Goal: Task Accomplishment & Management: Use online tool/utility

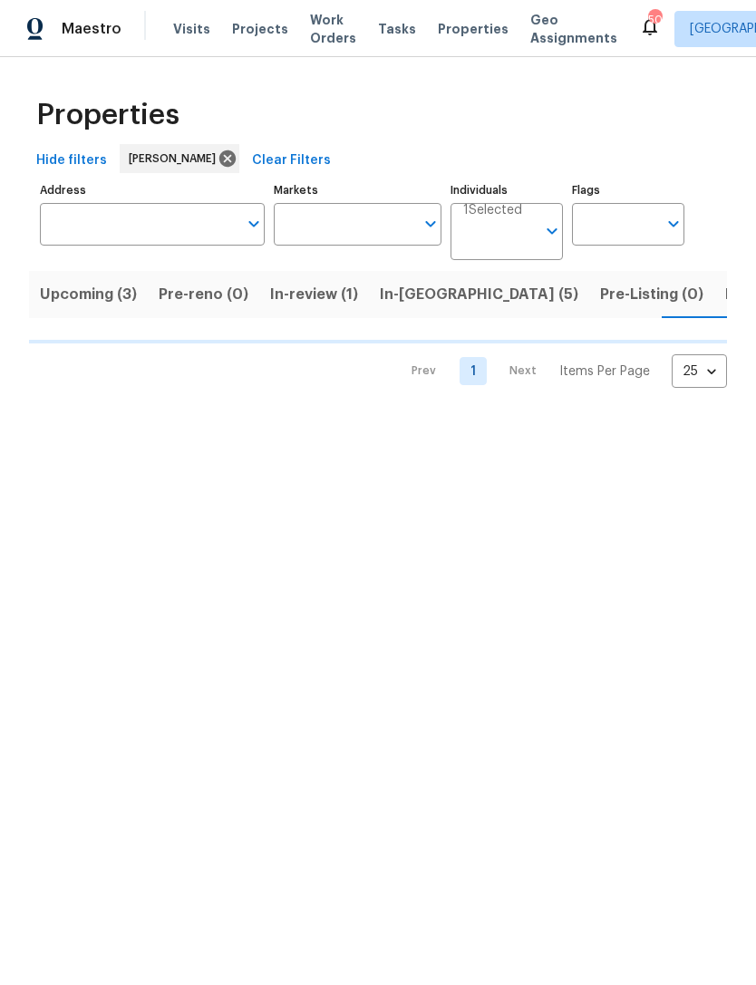
scroll to position [0, 24]
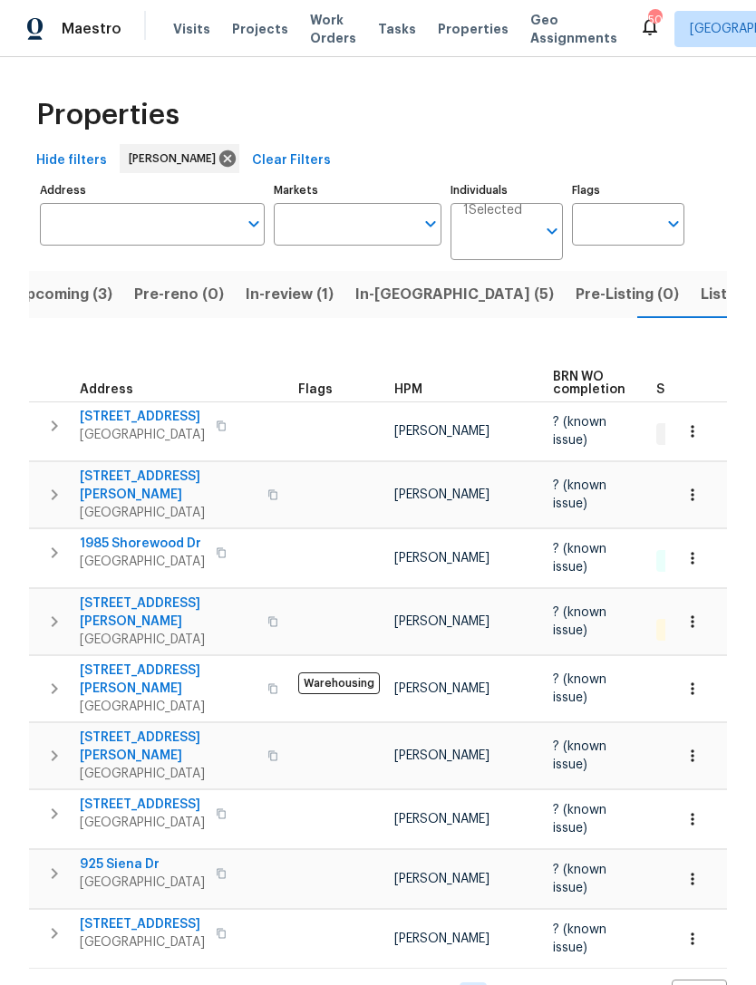
click at [701, 305] on span "Listed (8)" at bounding box center [735, 294] width 69 height 25
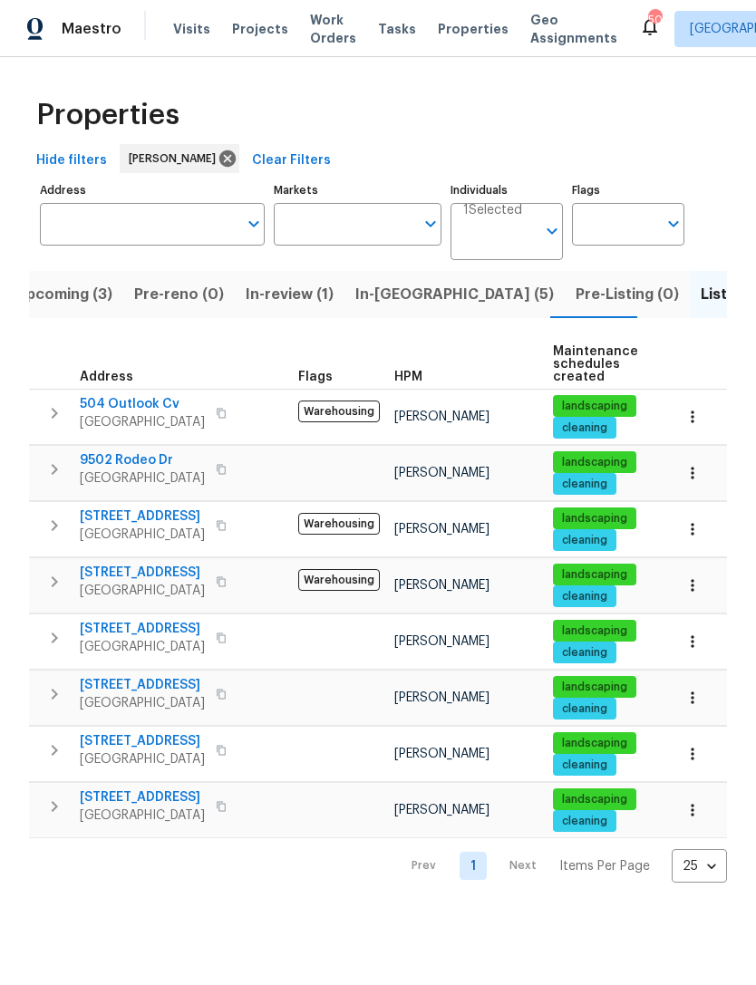
click at [366, 279] on button "In-reno (5)" at bounding box center [454, 294] width 220 height 47
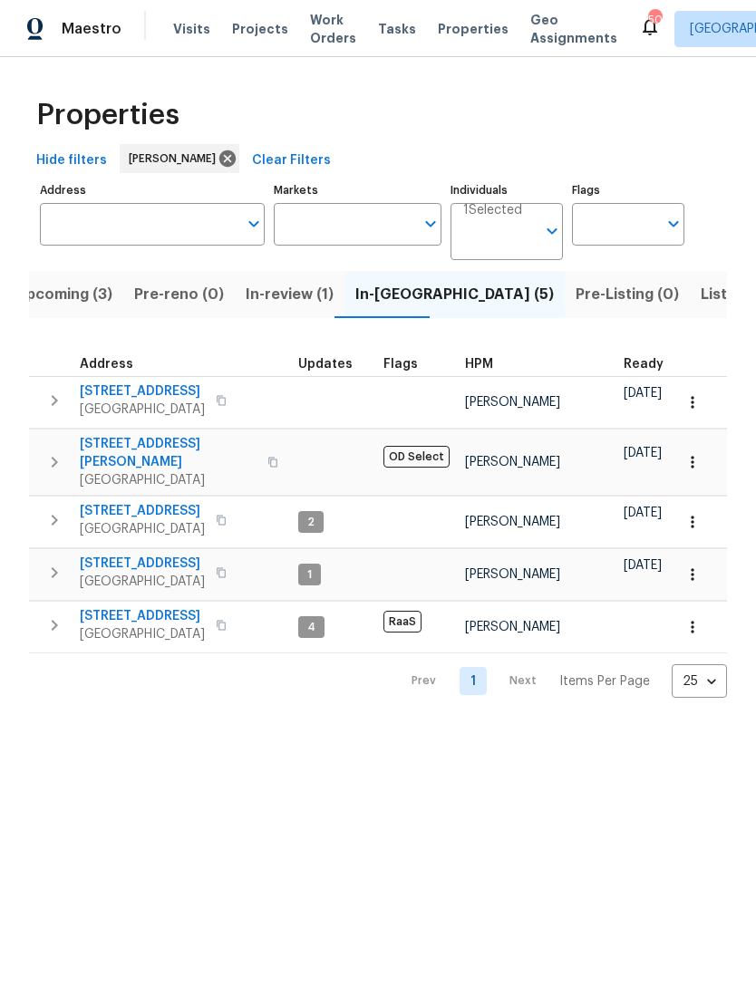
click at [59, 298] on span "Upcoming (3)" at bounding box center [63, 294] width 97 height 25
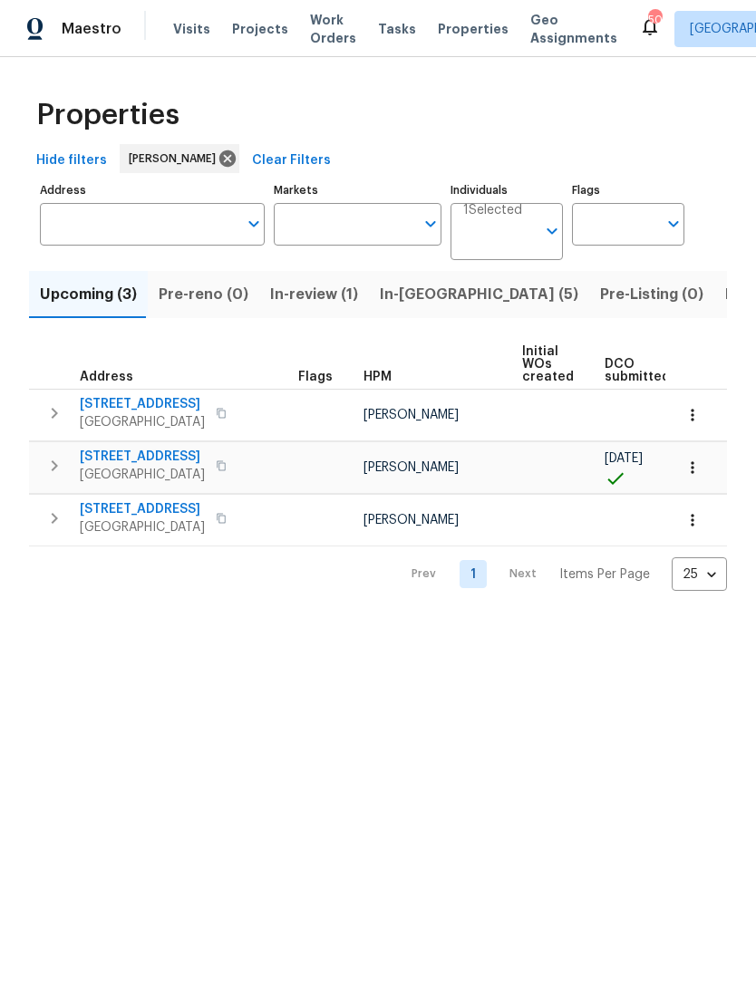
click at [394, 299] on span "In-reno (5)" at bounding box center [479, 294] width 199 height 25
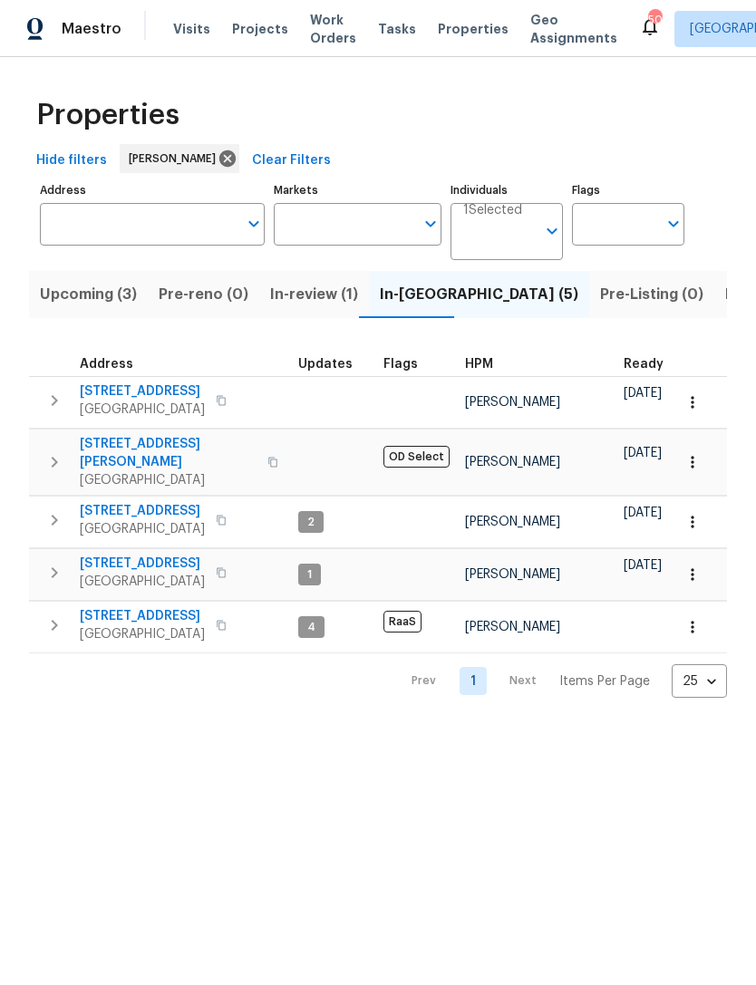
click at [74, 296] on span "Upcoming (3)" at bounding box center [88, 294] width 97 height 25
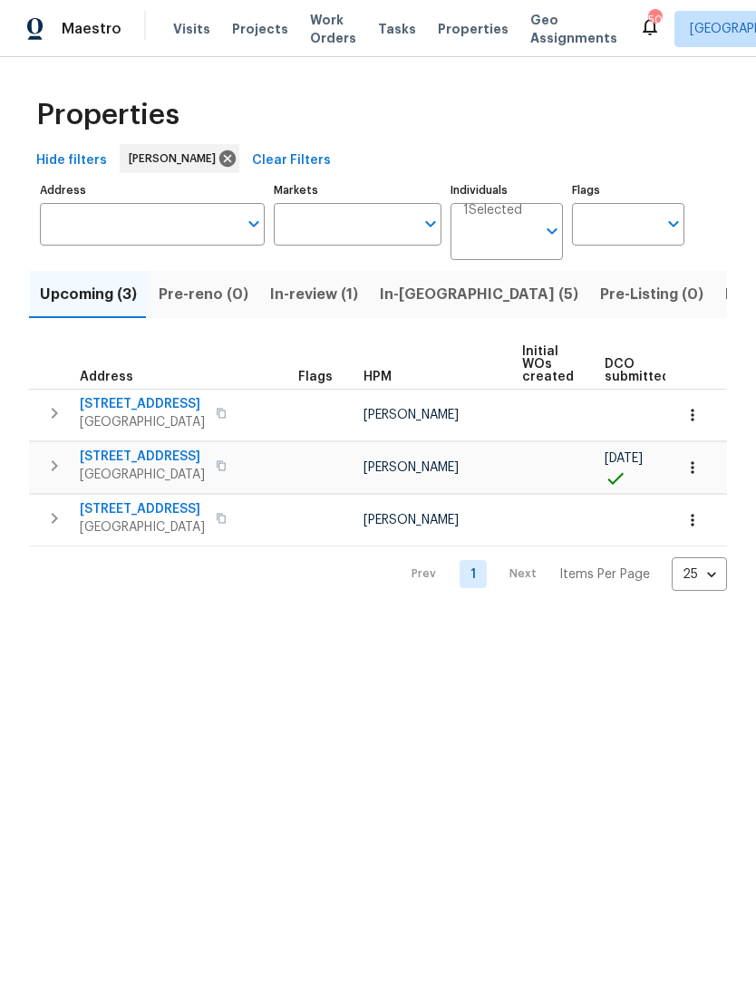
click at [130, 466] on span "[STREET_ADDRESS]" at bounding box center [142, 457] width 125 height 18
click at [398, 296] on span "In-reno (5)" at bounding box center [479, 294] width 199 height 25
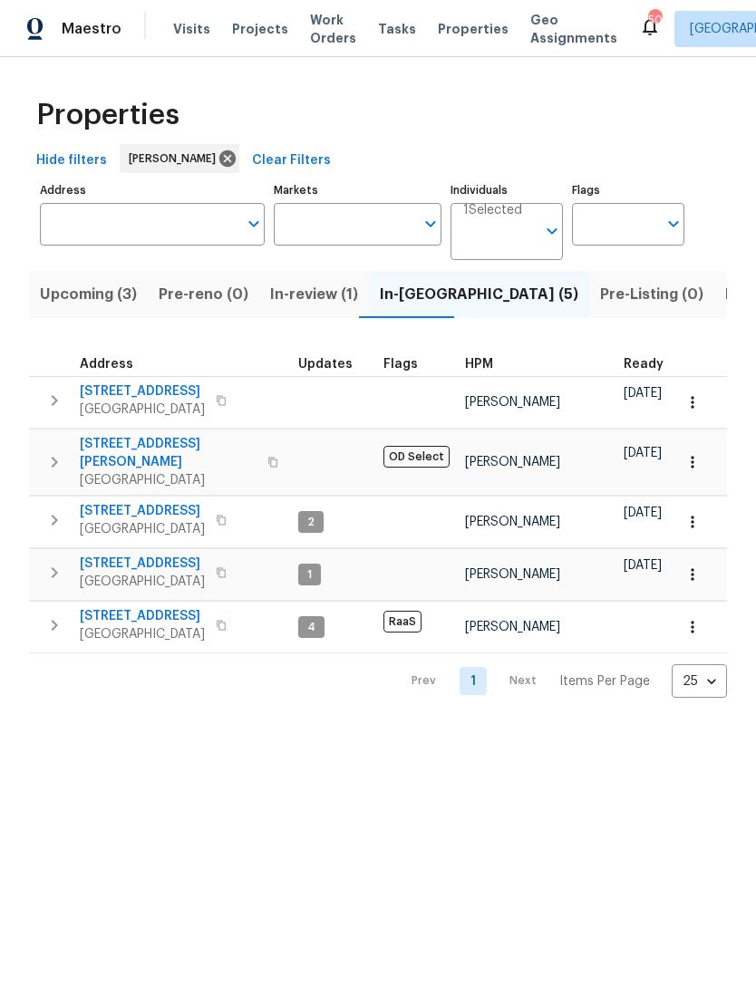
click at [725, 296] on span "Listed (8)" at bounding box center [759, 294] width 69 height 25
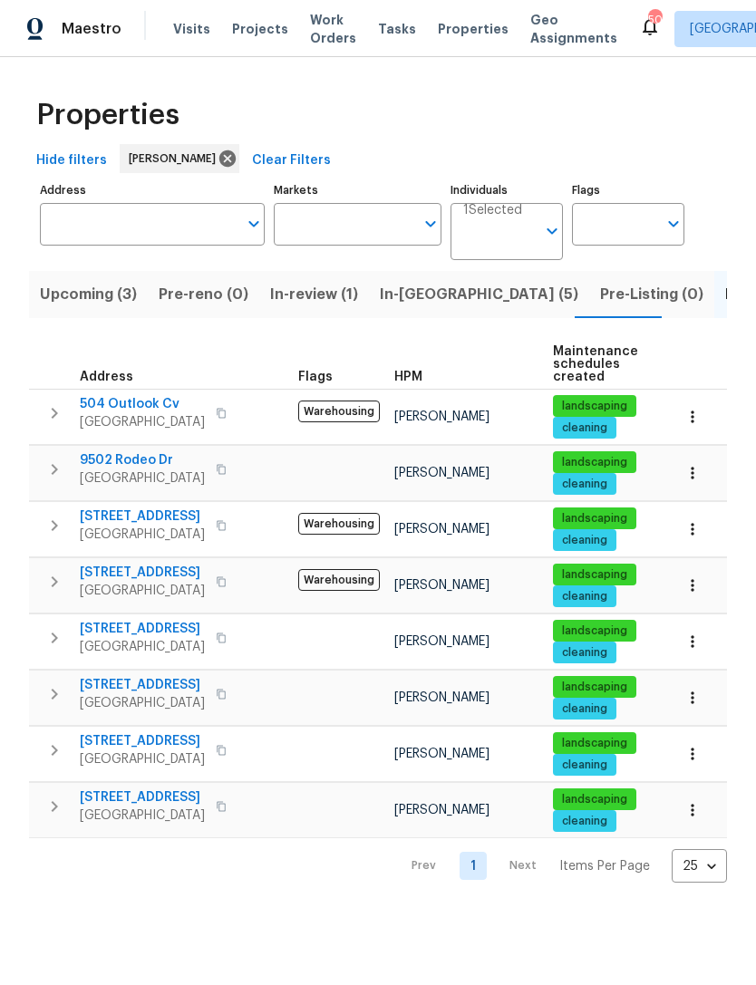
click at [409, 297] on span "In-reno (5)" at bounding box center [479, 294] width 199 height 25
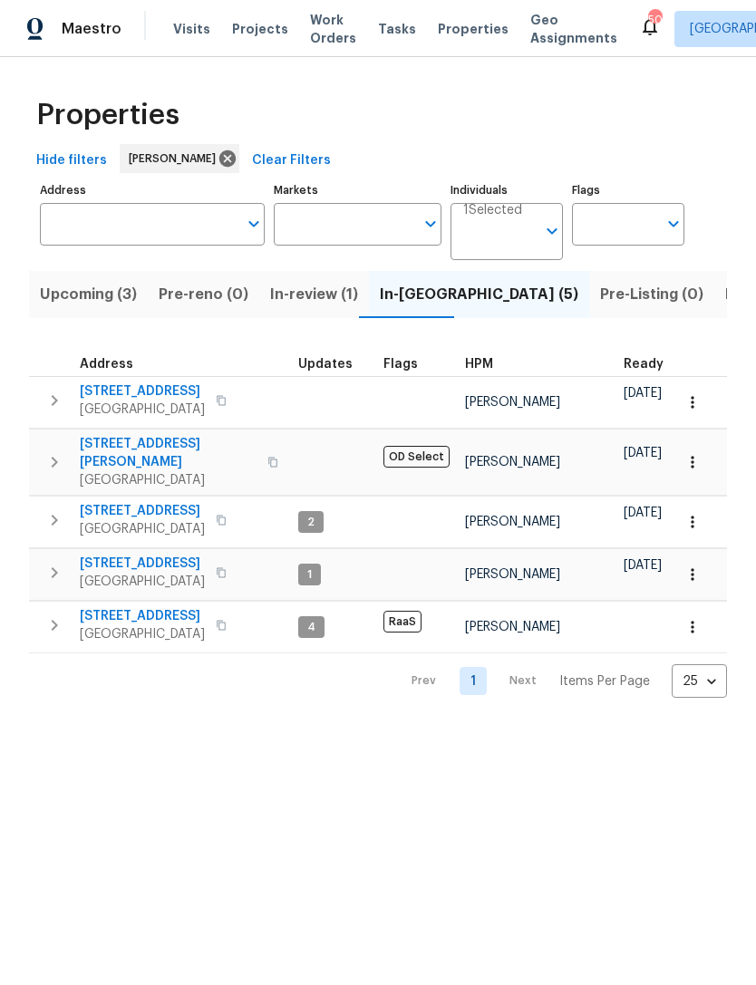
click at [129, 371] on span "Address" at bounding box center [106, 364] width 53 height 13
click at [179, 404] on span "Watauga, TX 76148" at bounding box center [142, 410] width 125 height 18
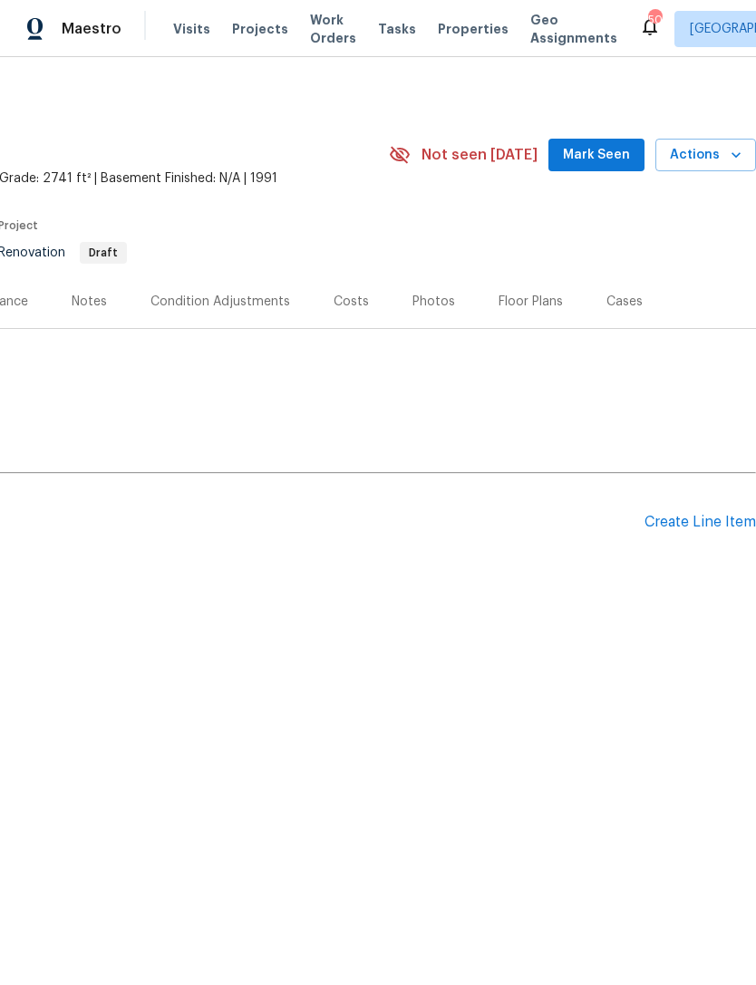
scroll to position [0, 268]
click at [693, 521] on div "Create Line Item" at bounding box center [701, 522] width 112 height 17
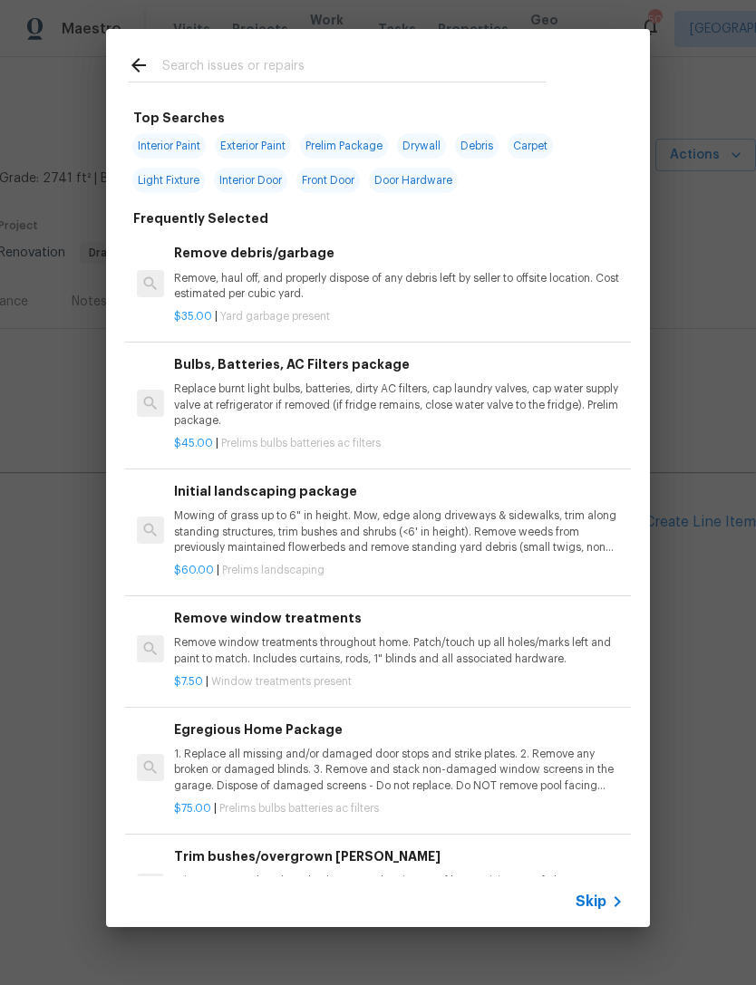
click at [197, 72] on input "text" at bounding box center [354, 67] width 384 height 27
type input "Engi"
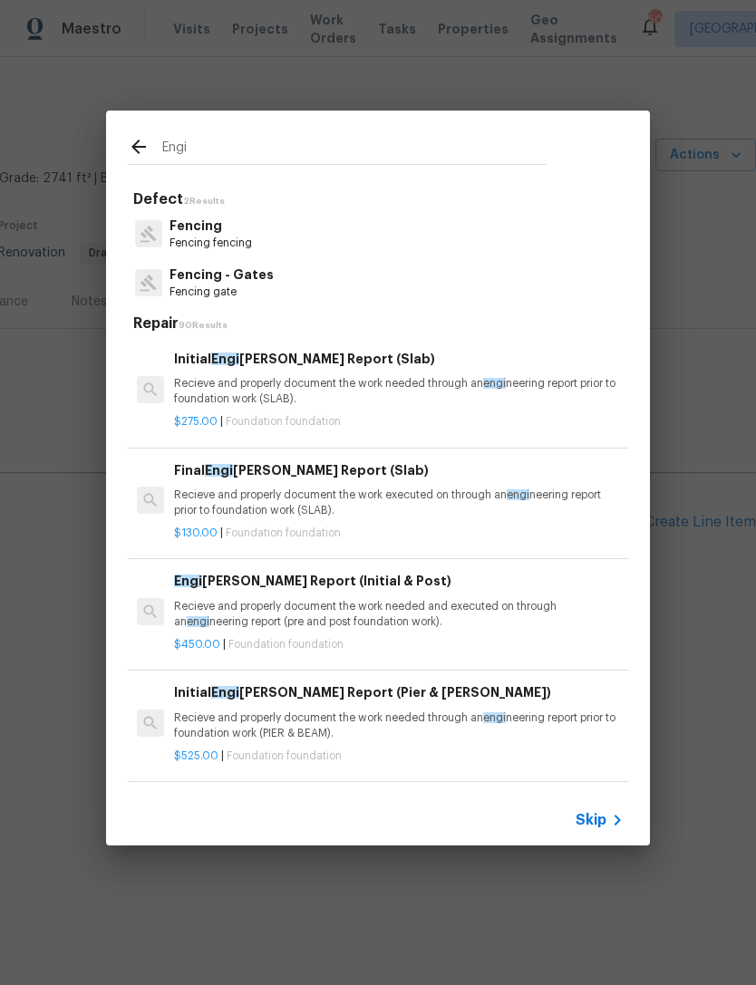
scroll to position [0, 0]
click at [567, 377] on p "Recieve and properly document the work needed through an engi neering report pr…" at bounding box center [399, 391] width 450 height 31
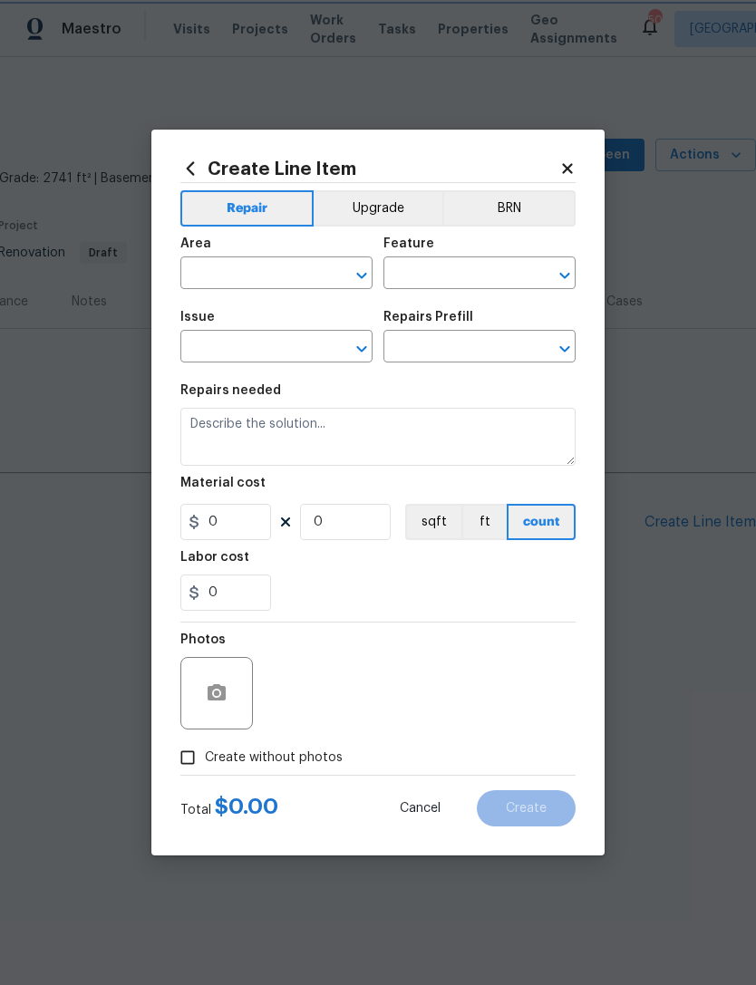
type input "Foundation"
type input "Initial Engineer Report (Slab) $275.00"
type textarea "Recieve and properly document the work needed through an engineering report pri…"
type input "275"
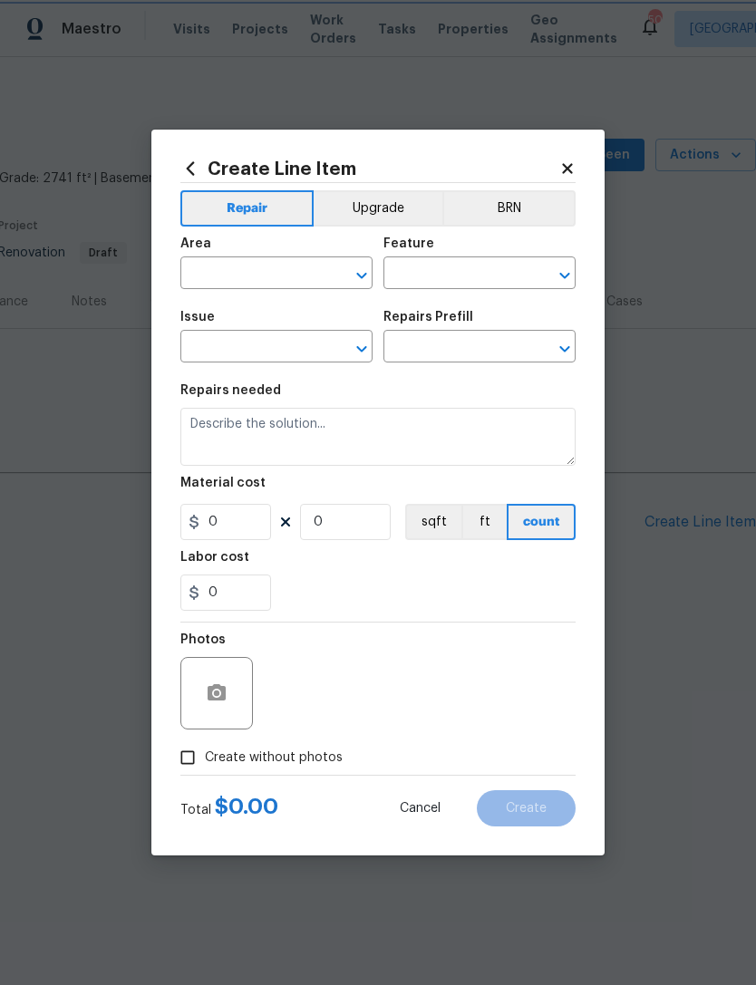
type input "1"
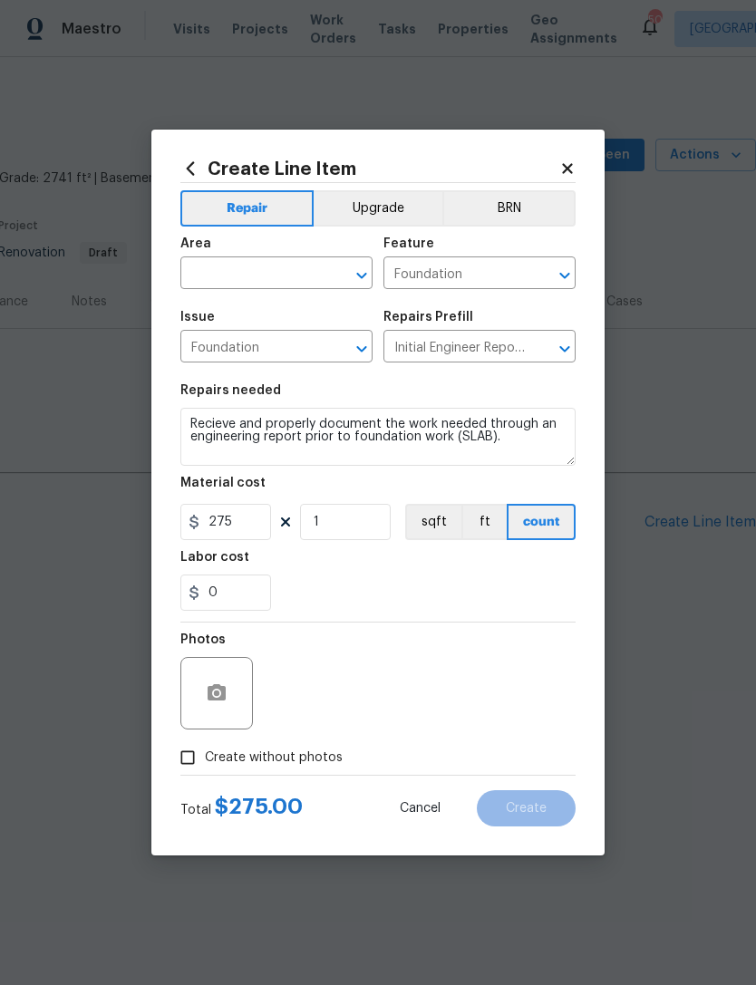
click at [204, 276] on input "text" at bounding box center [250, 275] width 141 height 28
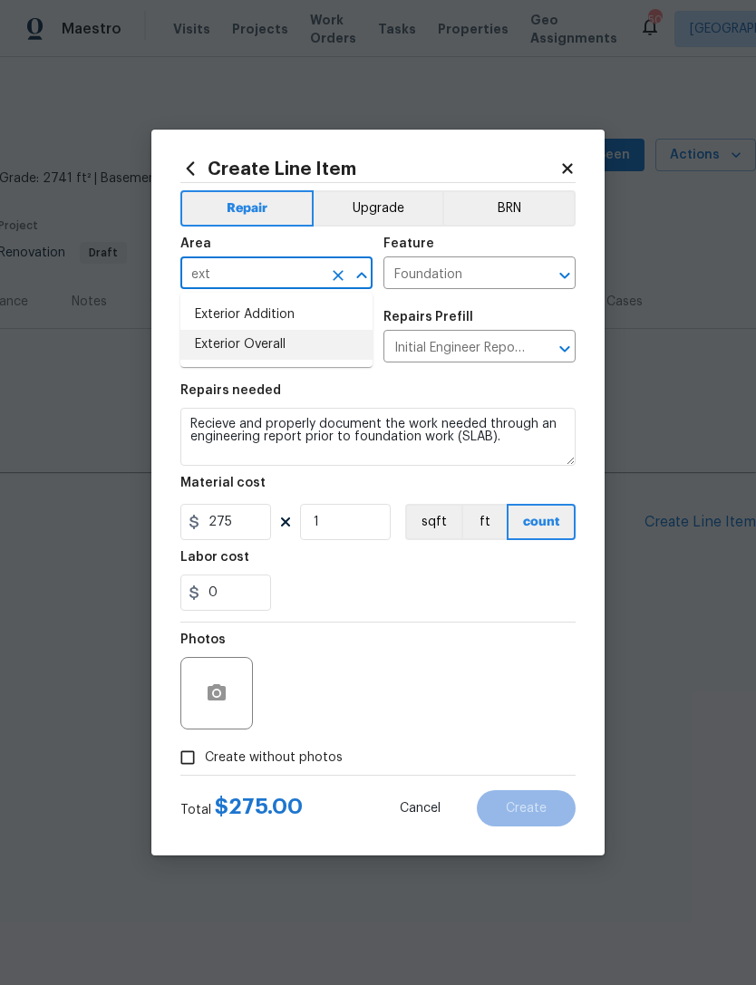
click at [224, 348] on li "Exterior Overall" at bounding box center [276, 345] width 192 height 30
type input "Exterior Overall"
click at [560, 600] on div "0" at bounding box center [377, 593] width 395 height 36
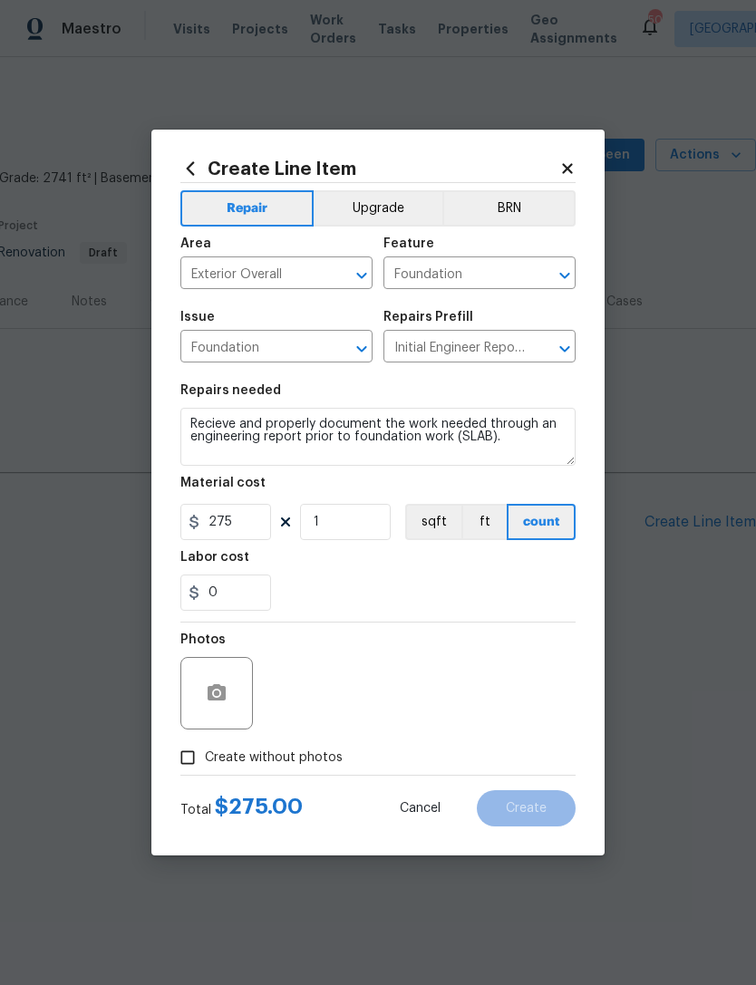
click at [189, 765] on input "Create without photos" at bounding box center [187, 758] width 34 height 34
checkbox input "true"
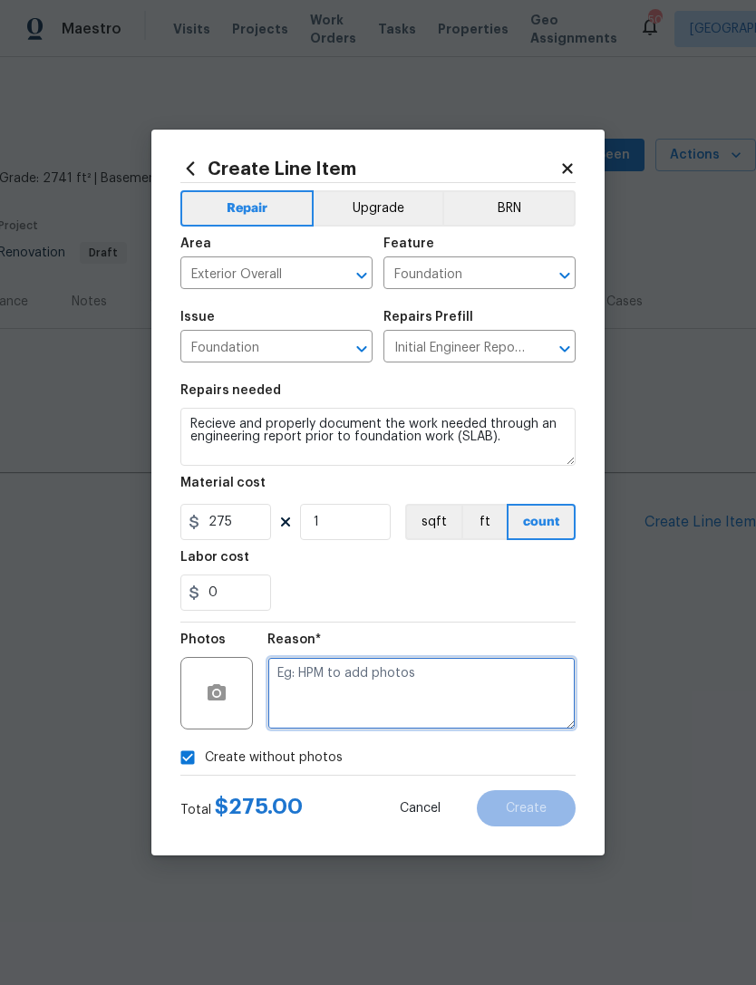
click at [500, 687] on textarea at bounding box center [421, 693] width 308 height 73
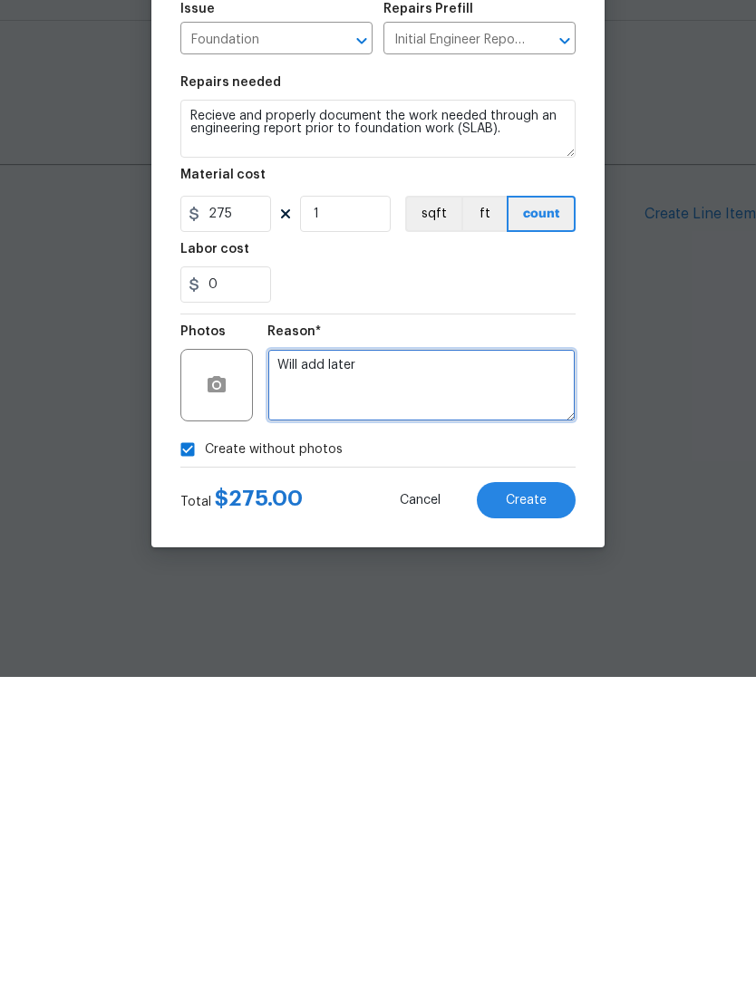
type textarea "Will add later"
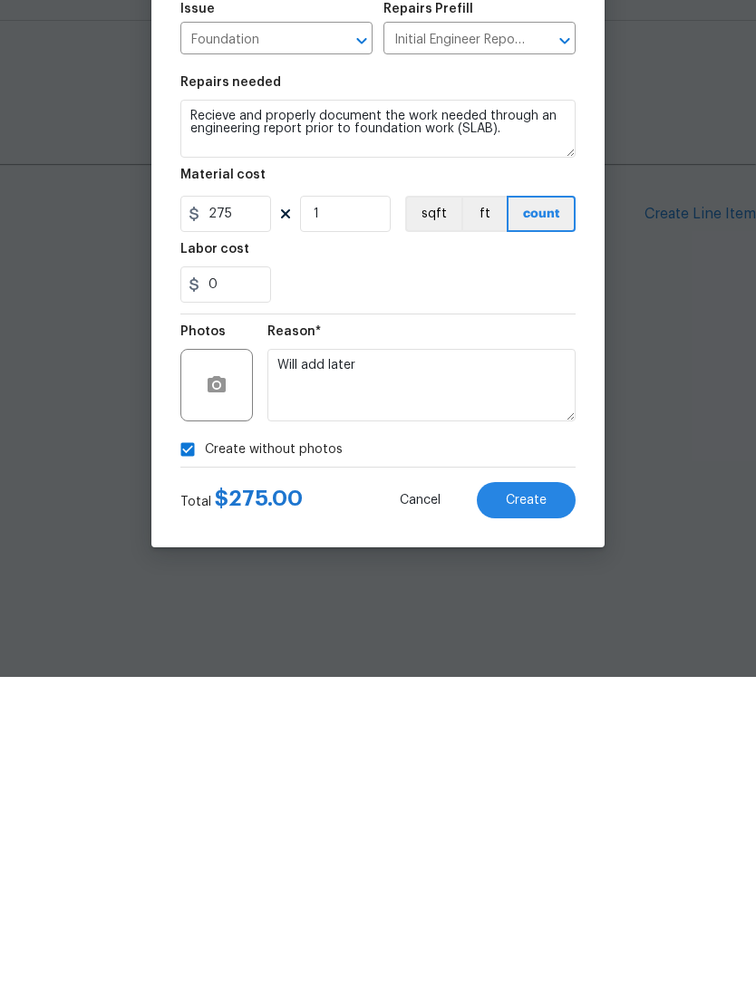
click at [549, 790] on button "Create" at bounding box center [526, 808] width 99 height 36
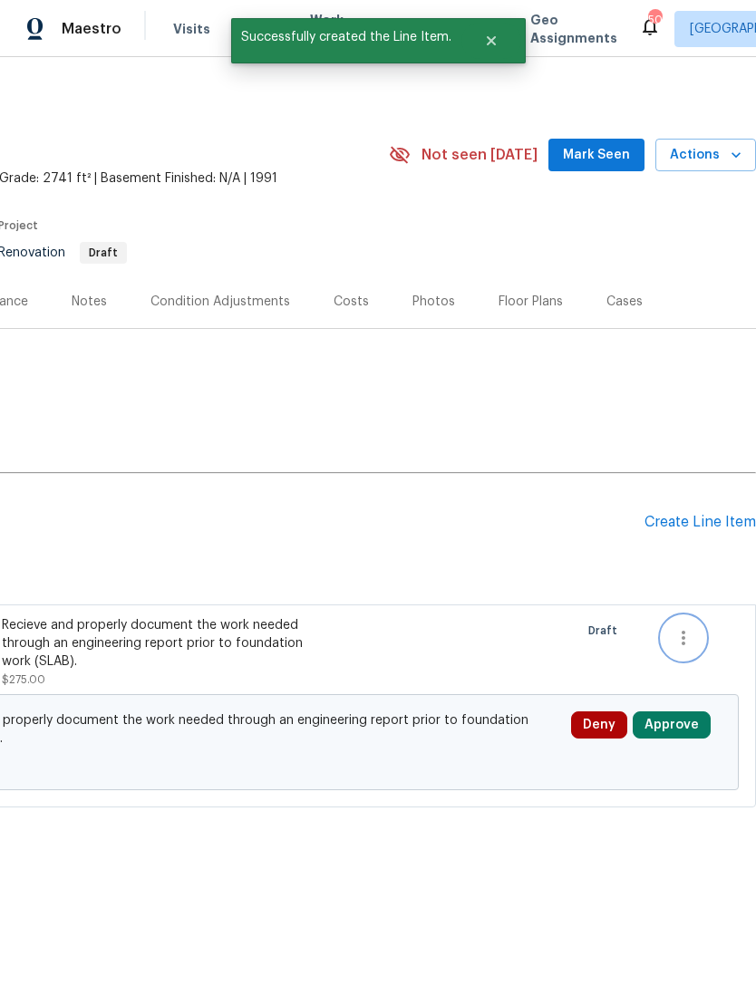
click at [688, 643] on icon "button" at bounding box center [684, 638] width 22 height 22
click at [574, 678] on div at bounding box center [378, 492] width 756 height 985
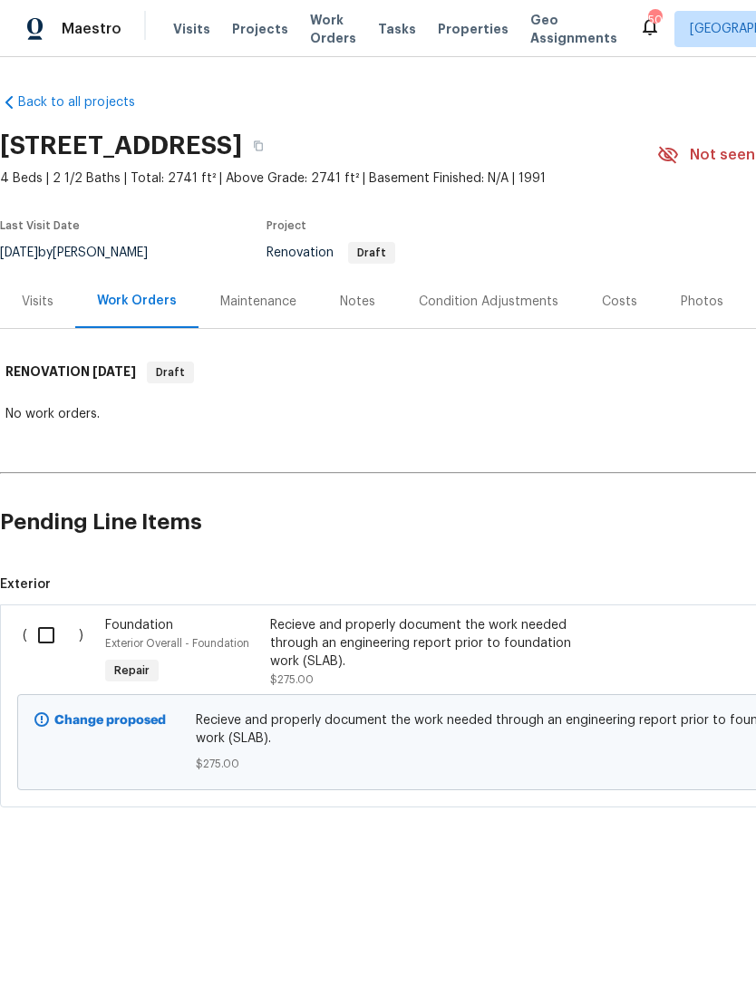
click at [53, 636] on input "checkbox" at bounding box center [53, 635] width 52 height 38
checkbox input "true"
click at [671, 933] on span "Create Work Order" at bounding box center [652, 940] width 121 height 23
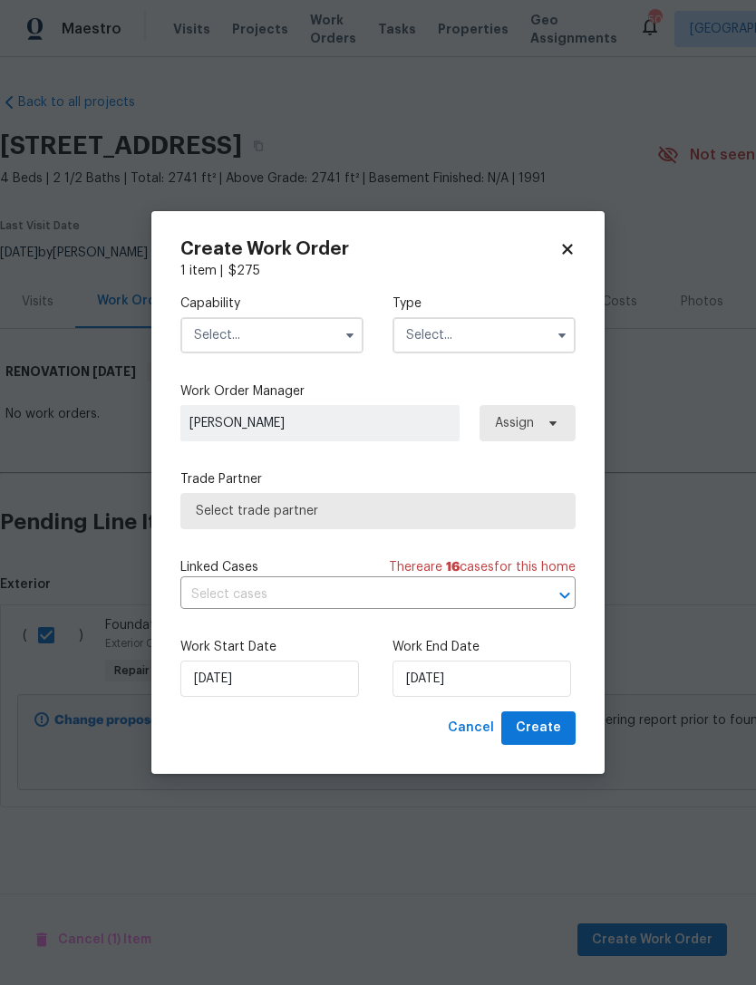
click at [206, 324] on input "text" at bounding box center [271, 335] width 183 height 36
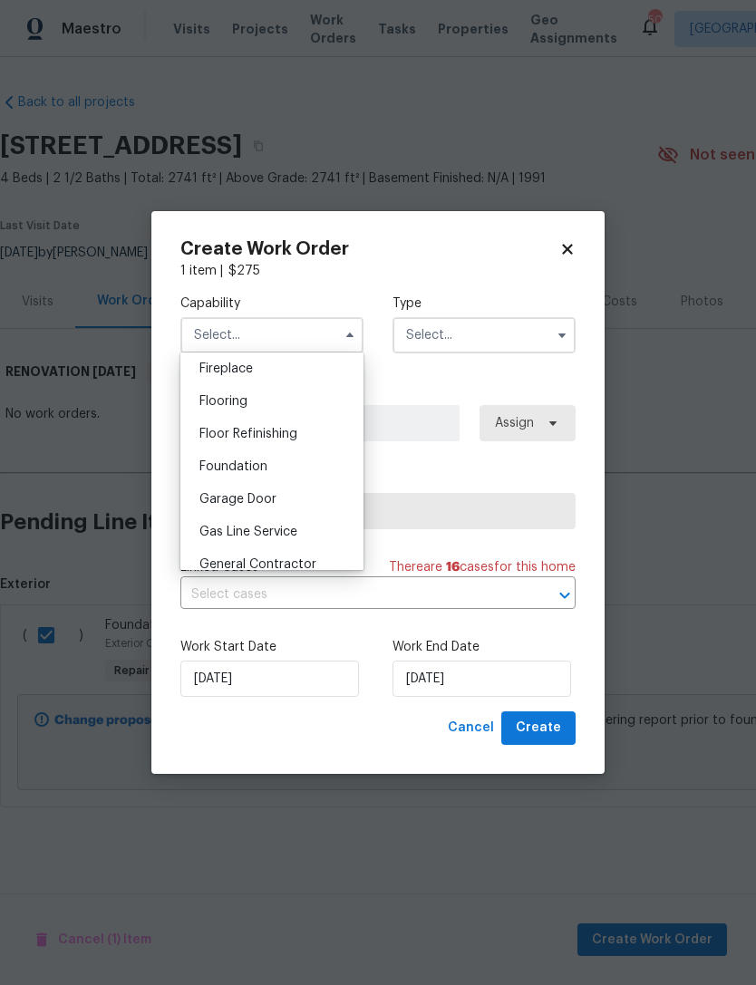
scroll to position [677, 0]
click at [212, 470] on span "Foundation" at bounding box center [233, 465] width 68 height 13
type input "Foundation"
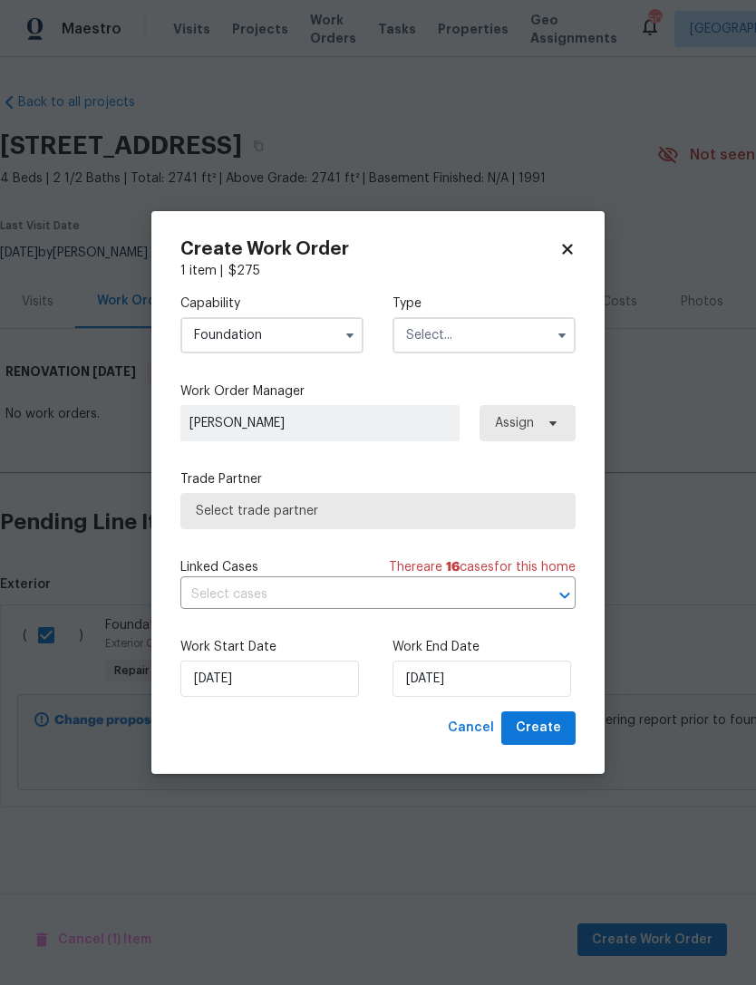
click at [558, 333] on icon "button" at bounding box center [562, 335] width 15 height 15
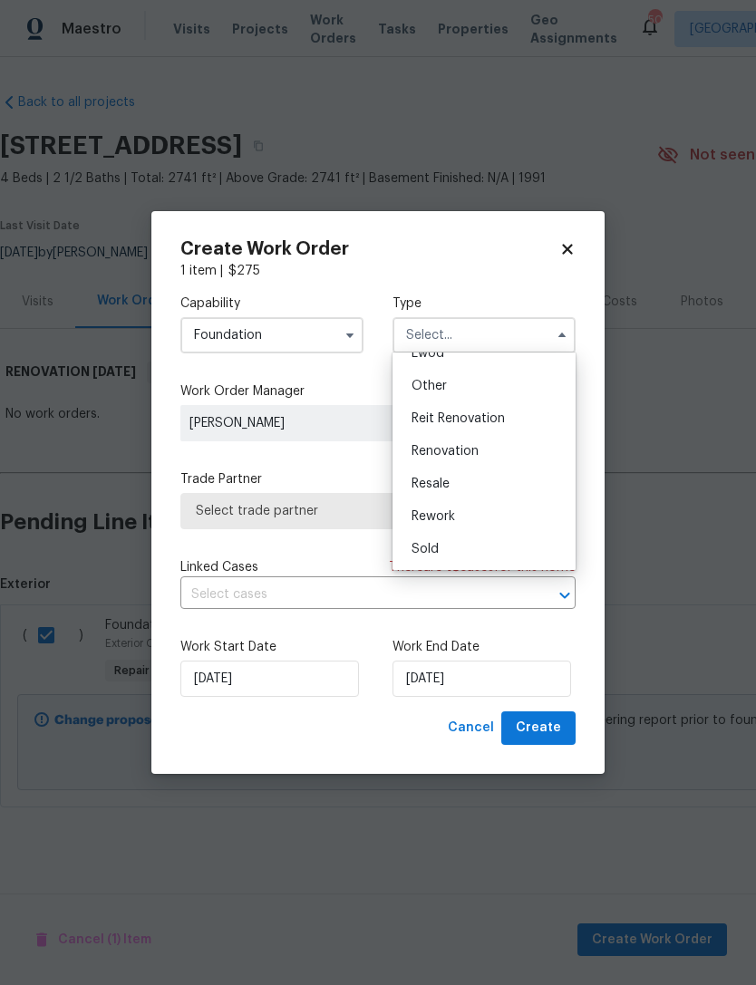
scroll to position [216, 0]
click at [545, 451] on div "Renovation" at bounding box center [484, 451] width 174 height 33
type input "Renovation"
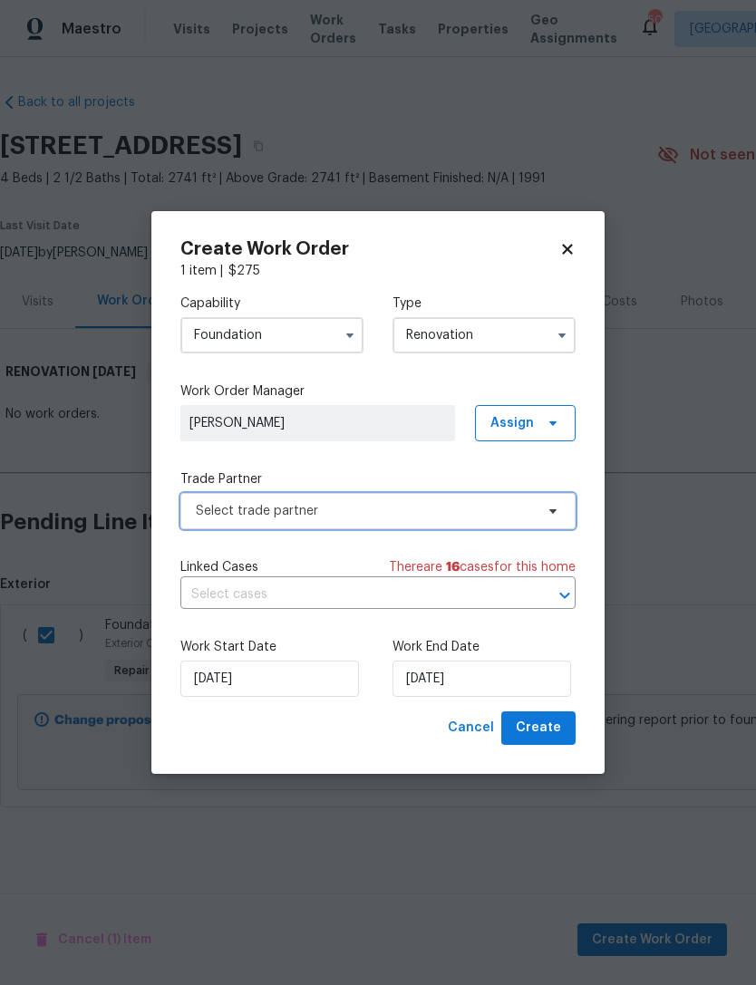
click at [524, 526] on span "Select trade partner" at bounding box center [377, 511] width 395 height 36
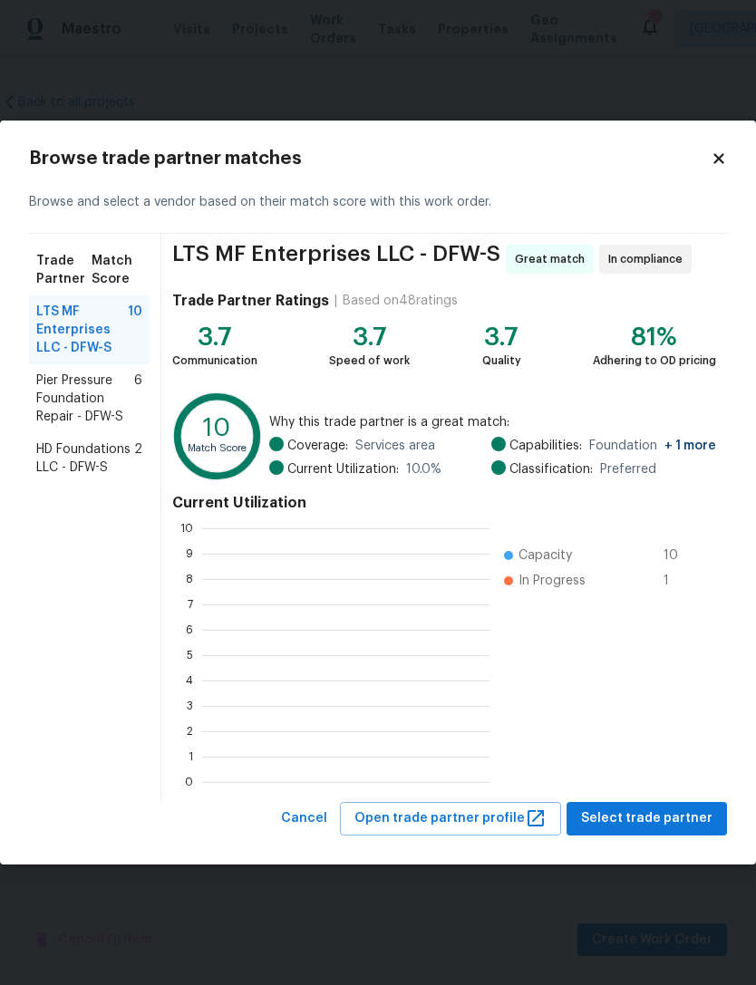
scroll to position [2, 2]
click at [62, 400] on span "Pier Pressure Foundation Repair - DFW-S" at bounding box center [85, 399] width 98 height 54
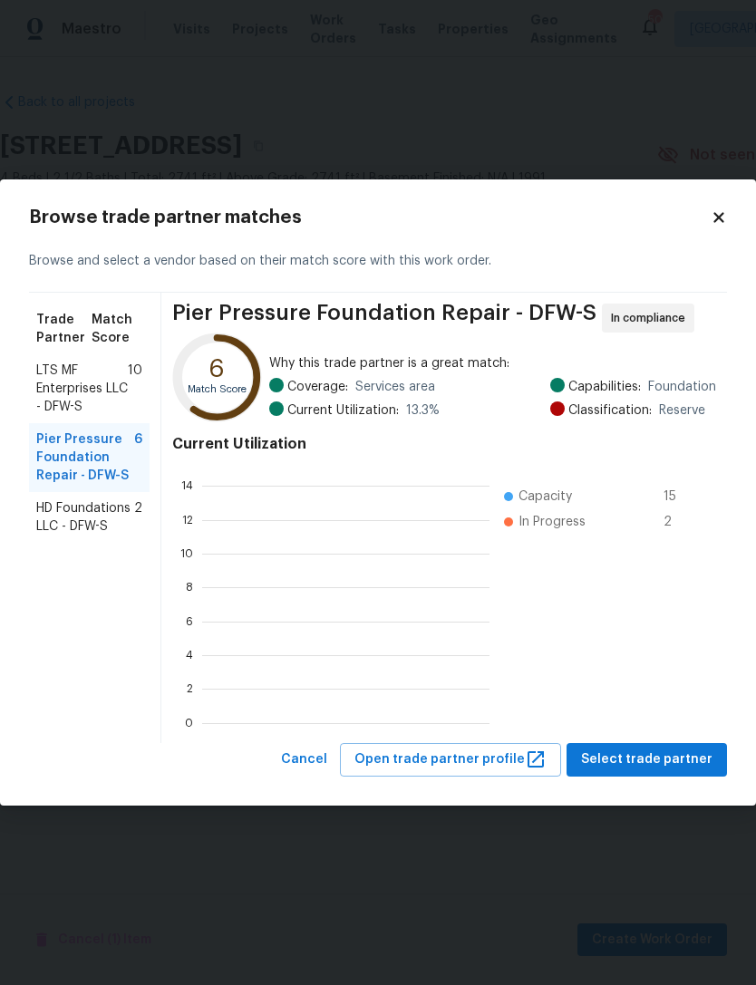
scroll to position [254, 287]
click at [672, 764] on span "Select trade partner" at bounding box center [646, 760] width 131 height 23
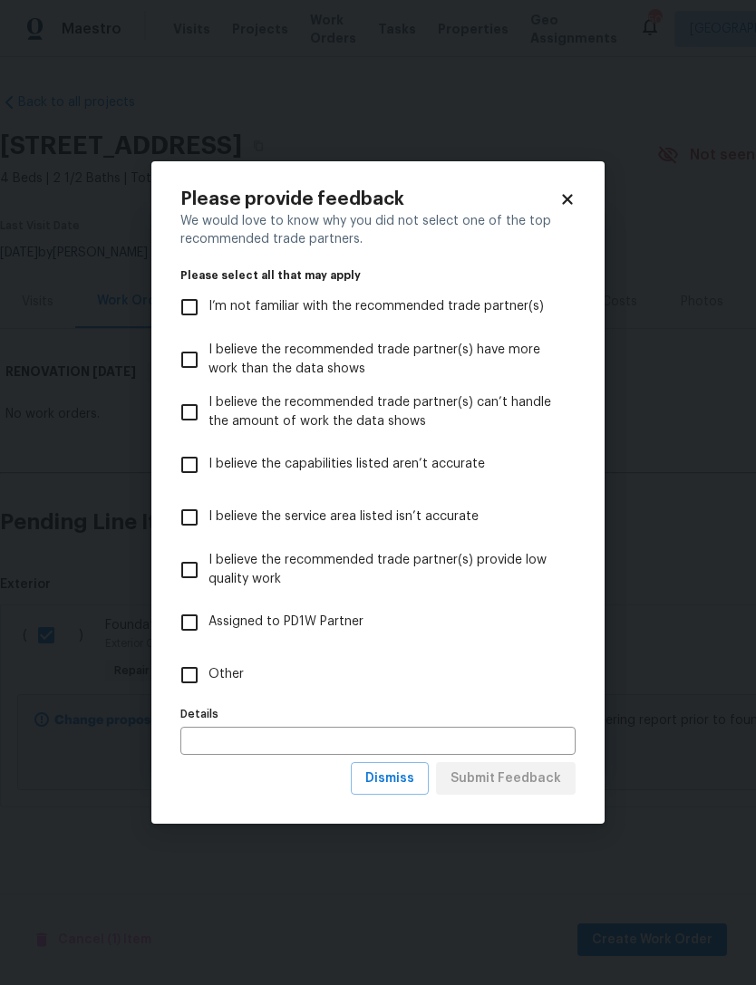
click at [182, 681] on input "Other" at bounding box center [189, 675] width 38 height 38
checkbox input "true"
click at [554, 782] on span "Submit Feedback" at bounding box center [506, 779] width 111 height 23
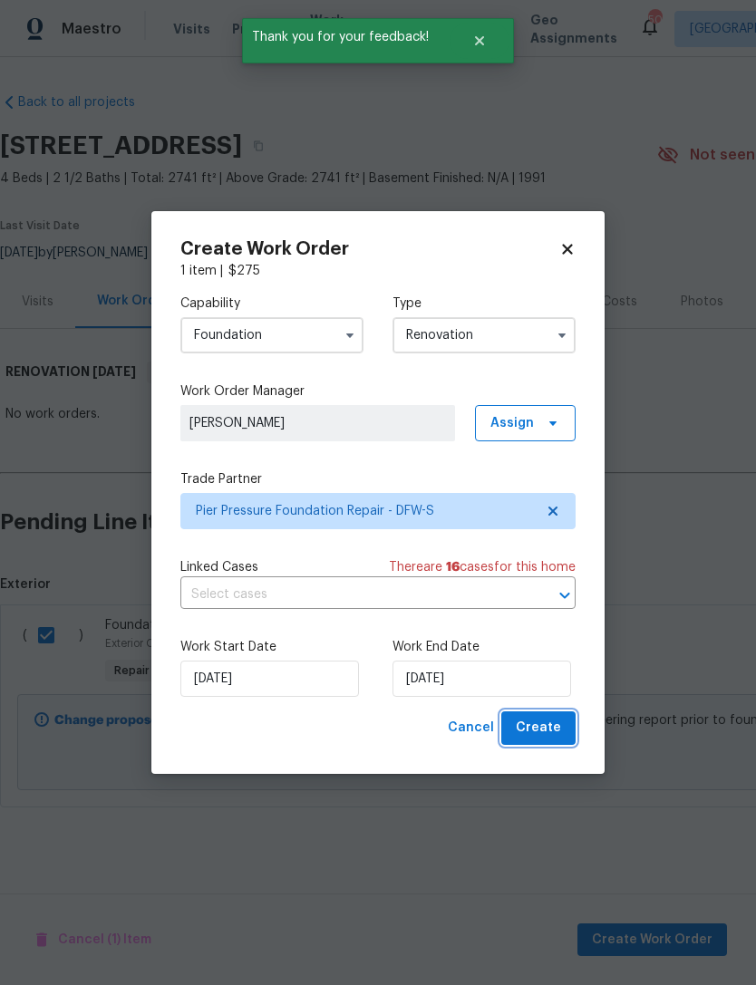
click at [567, 734] on button "Create" at bounding box center [538, 729] width 74 height 34
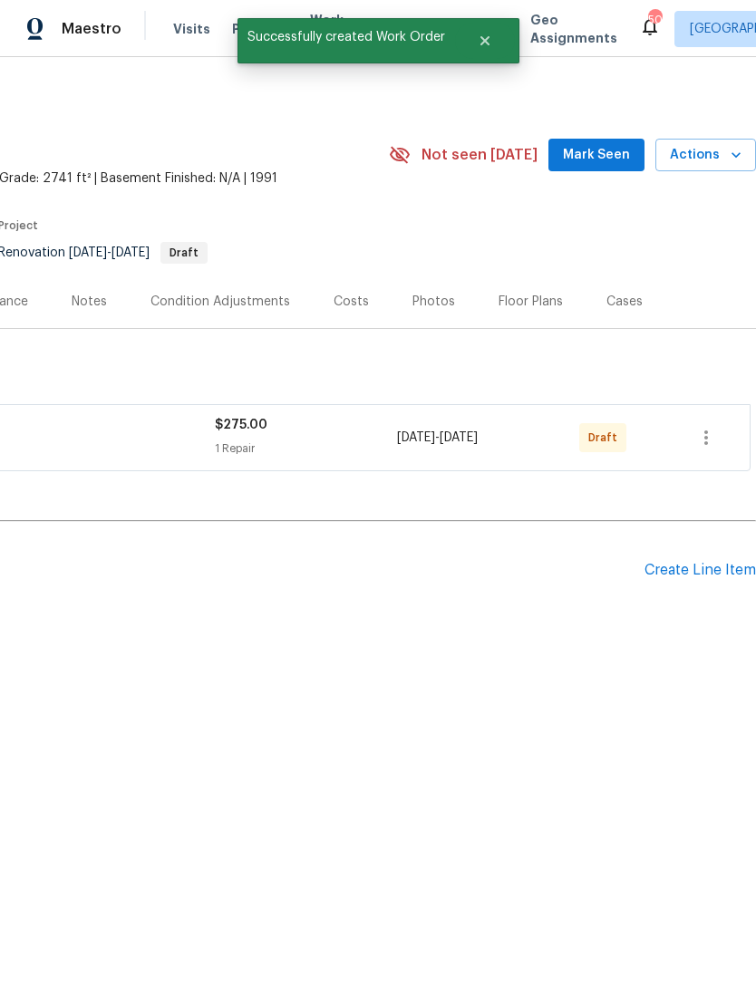
scroll to position [0, 268]
click at [478, 439] on span "[DATE]" at bounding box center [459, 438] width 38 height 13
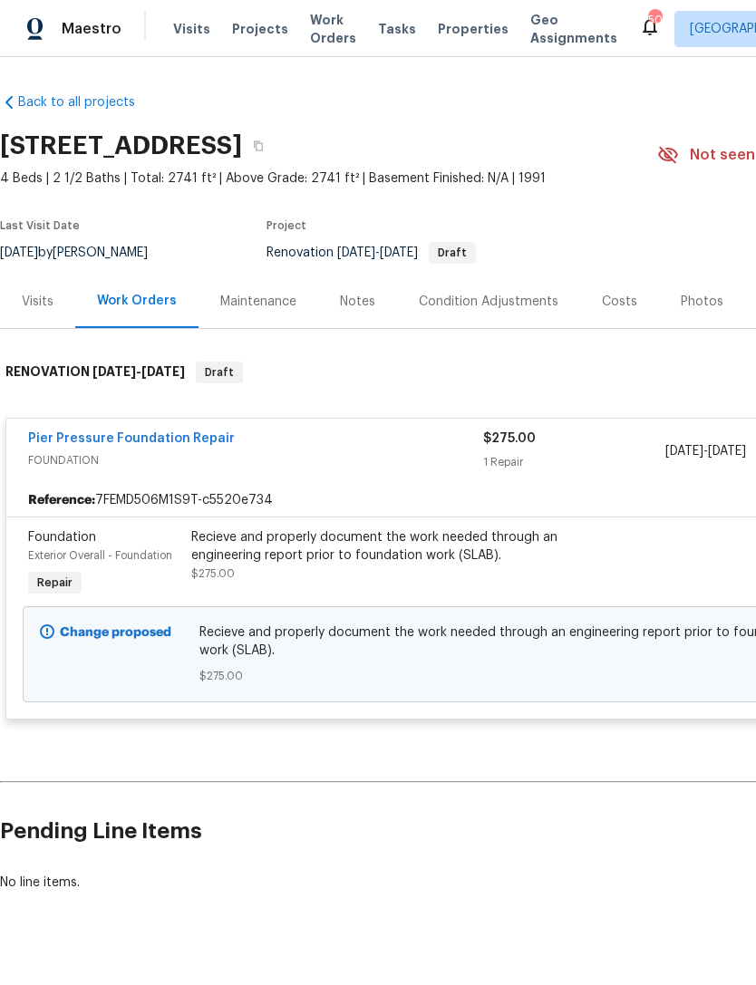
scroll to position [0, 0]
click at [71, 435] on link "Pier Pressure Foundation Repair" at bounding box center [131, 438] width 207 height 13
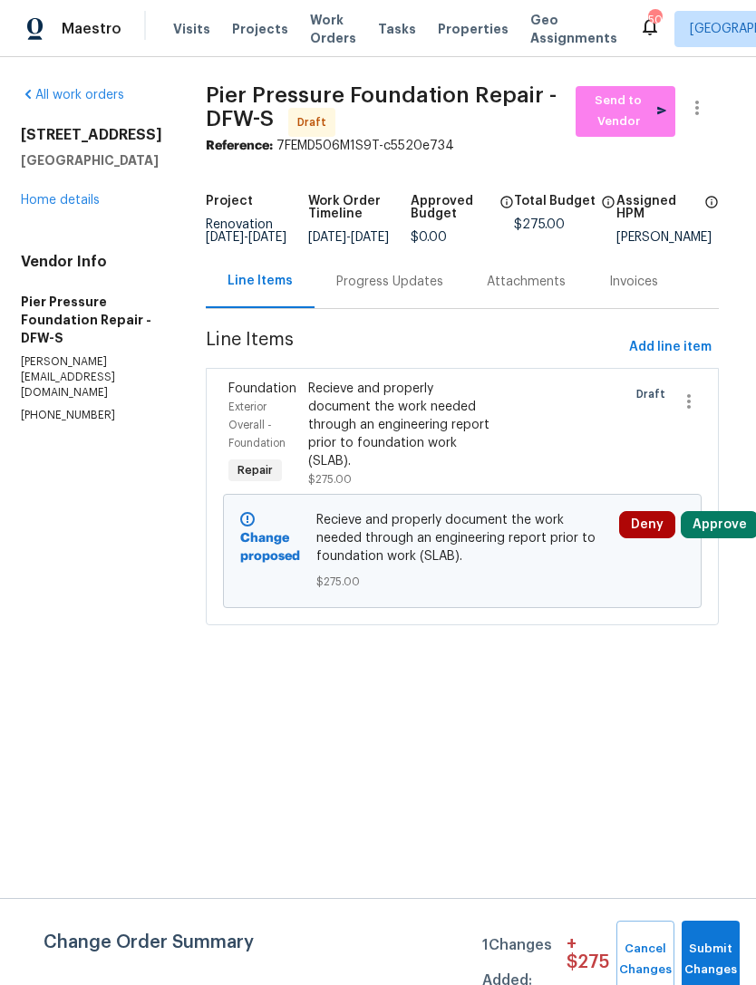
scroll to position [0, 7]
click at [482, 467] on div "Recieve and properly document the work needed through an engineering report pri…" at bounding box center [403, 425] width 189 height 91
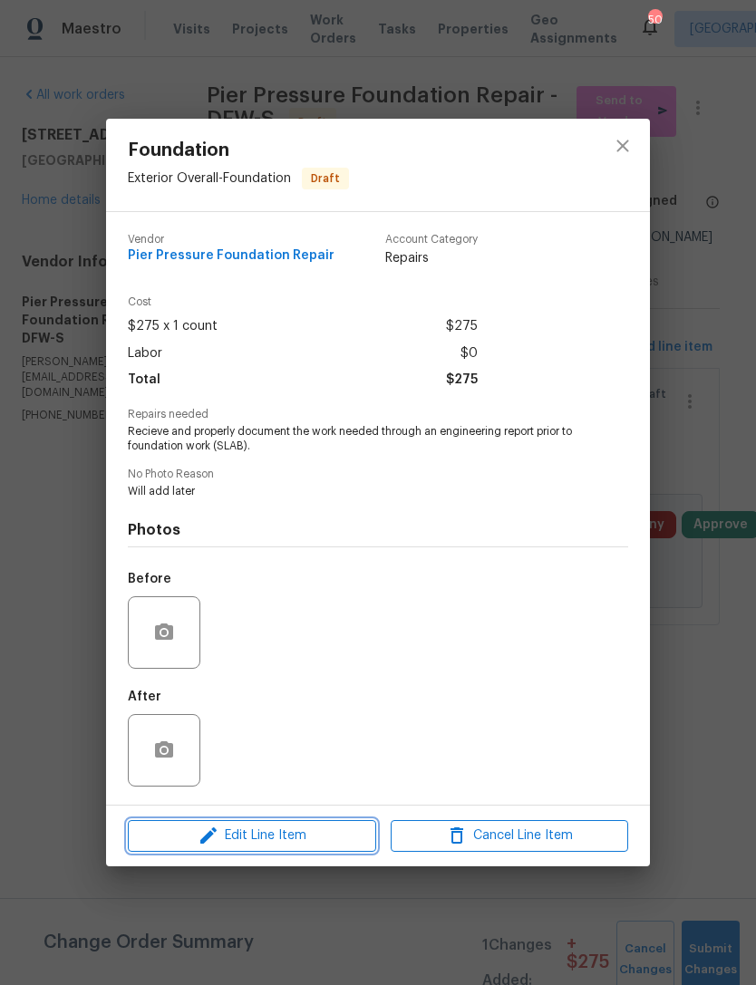
click at [244, 833] on span "Edit Line Item" at bounding box center [252, 836] width 238 height 23
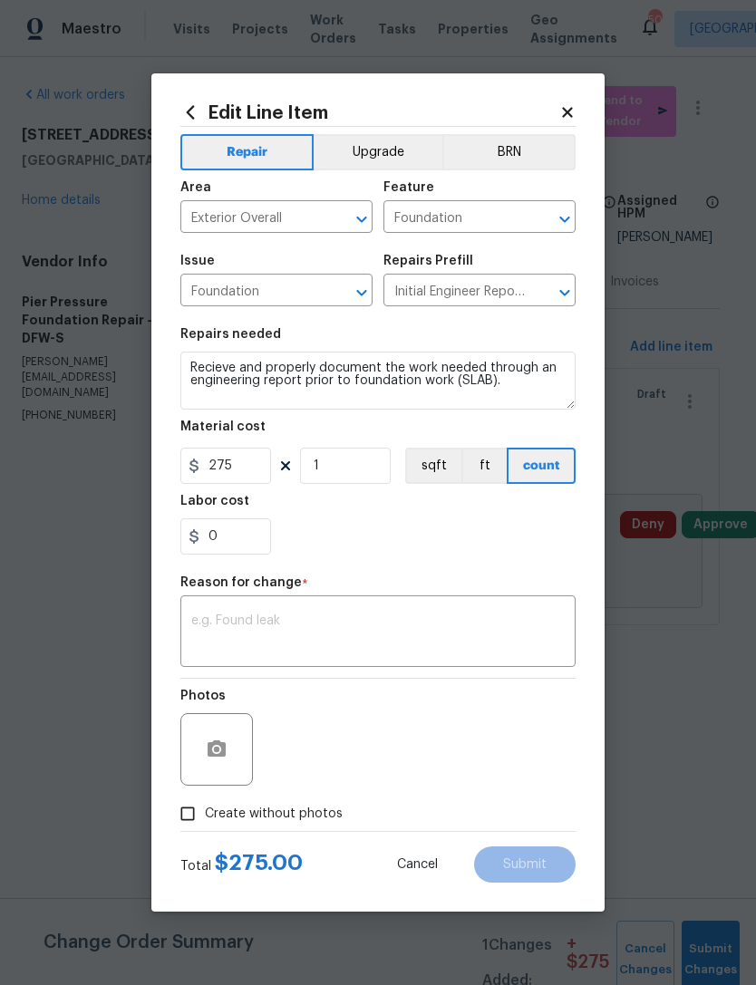
click at [573, 108] on icon at bounding box center [567, 112] width 16 height 16
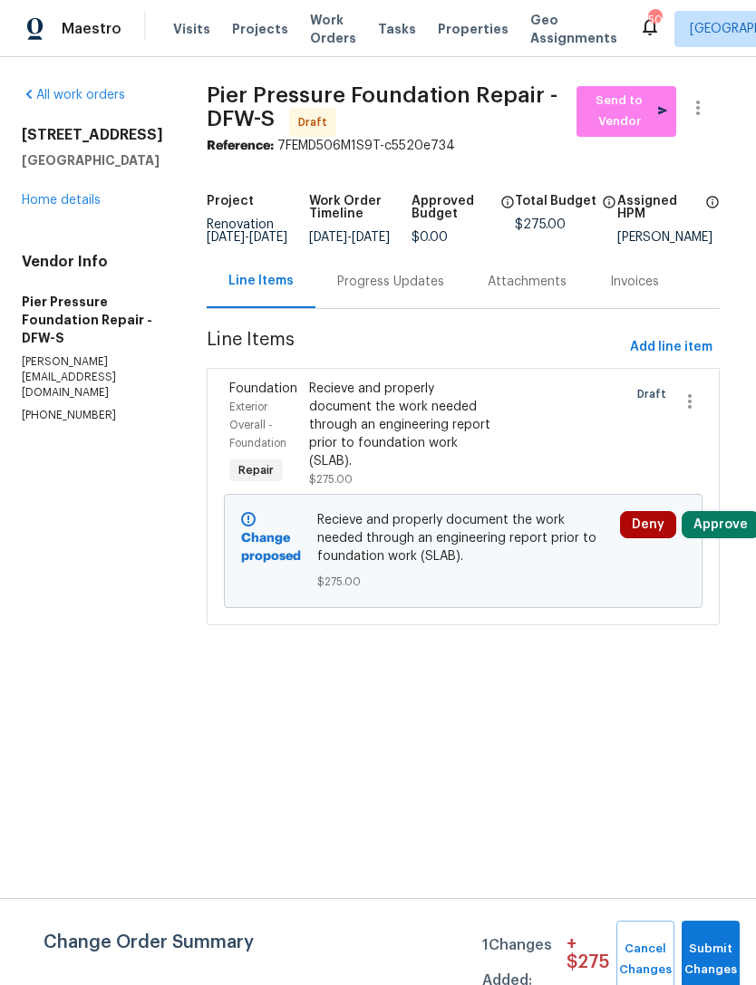
click at [34, 207] on link "Home details" at bounding box center [61, 200] width 79 height 13
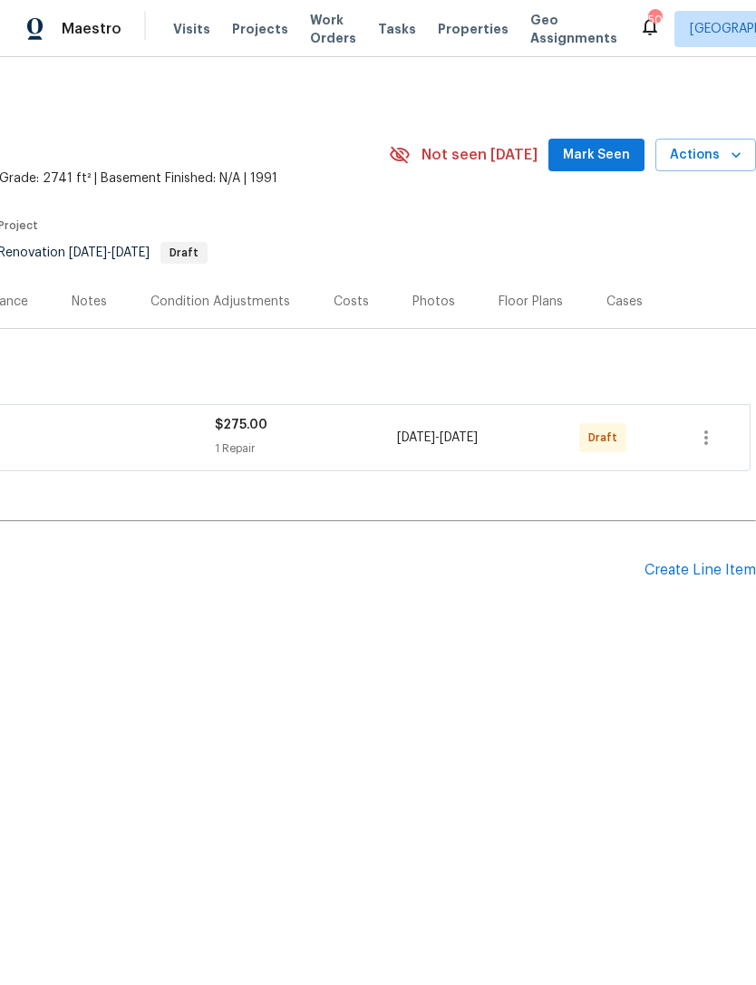
scroll to position [0, 268]
click at [703, 439] on icon "button" at bounding box center [706, 438] width 22 height 22
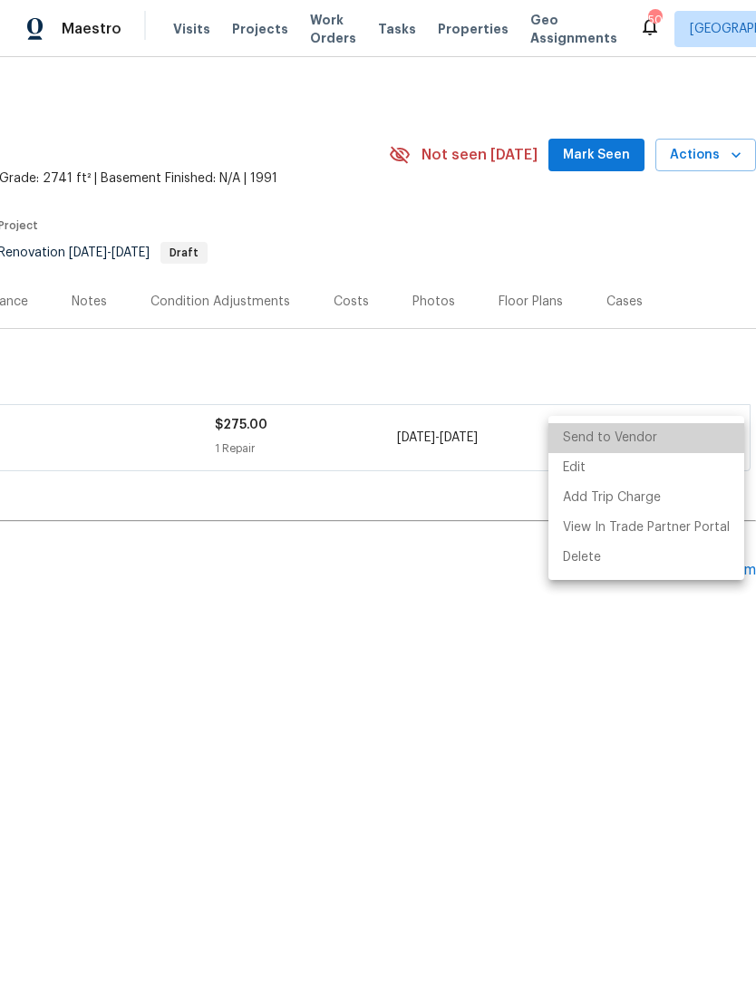
click at [684, 445] on li "Send to Vendor" at bounding box center [646, 438] width 196 height 30
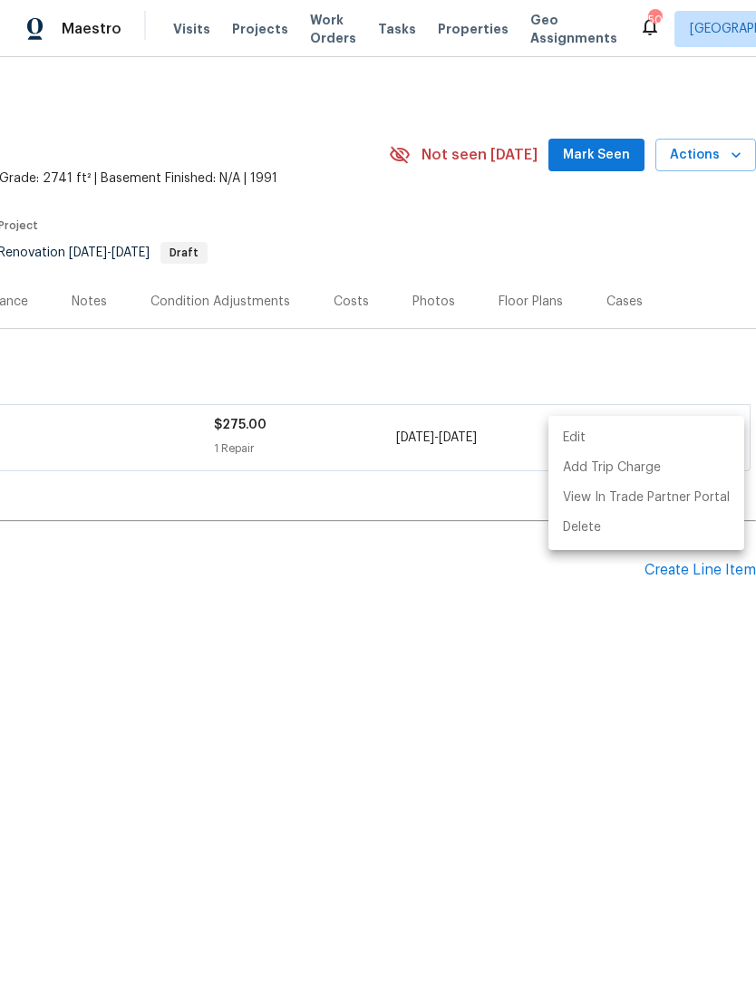
click at [538, 622] on div at bounding box center [378, 492] width 756 height 985
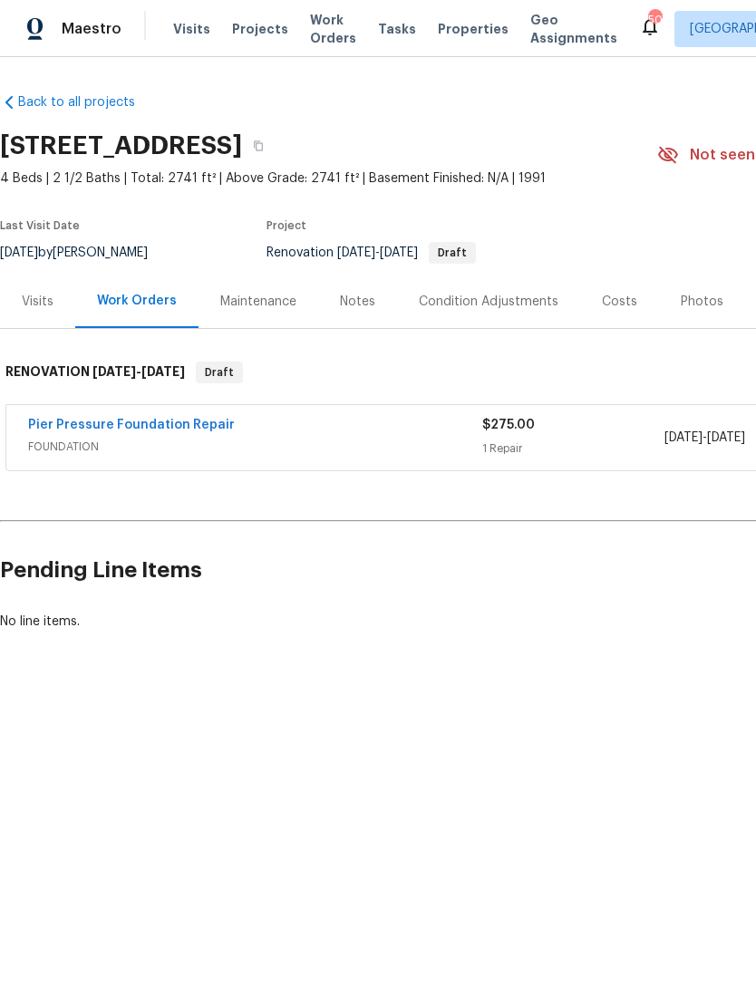
scroll to position [0, 0]
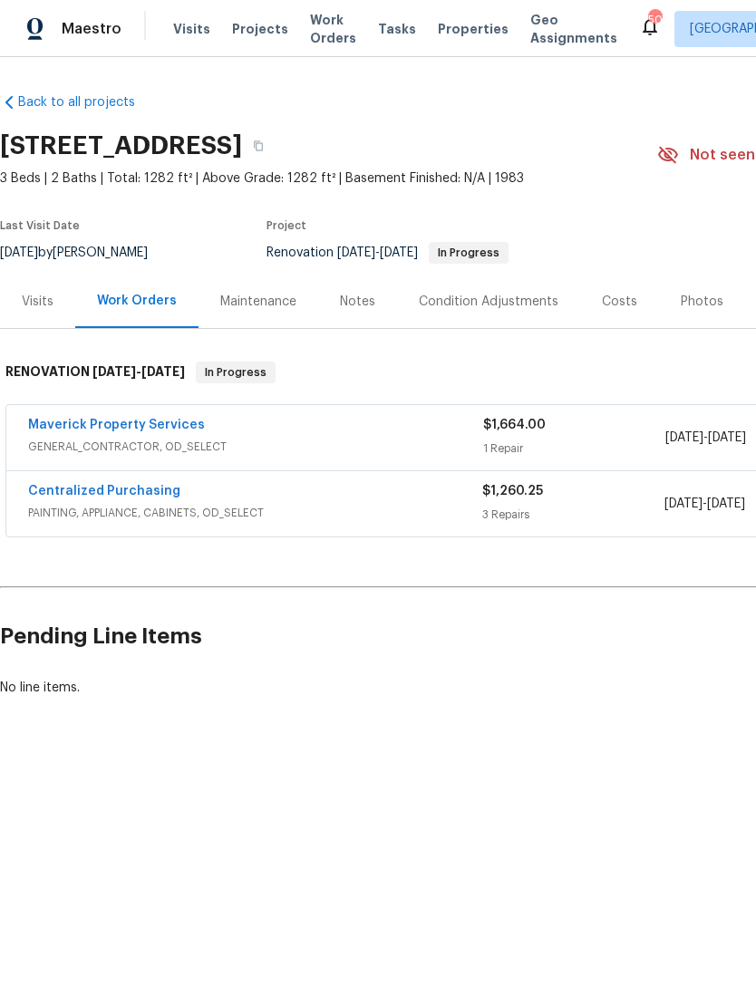
click at [506, 300] on div "Condition Adjustments" at bounding box center [489, 302] width 140 height 18
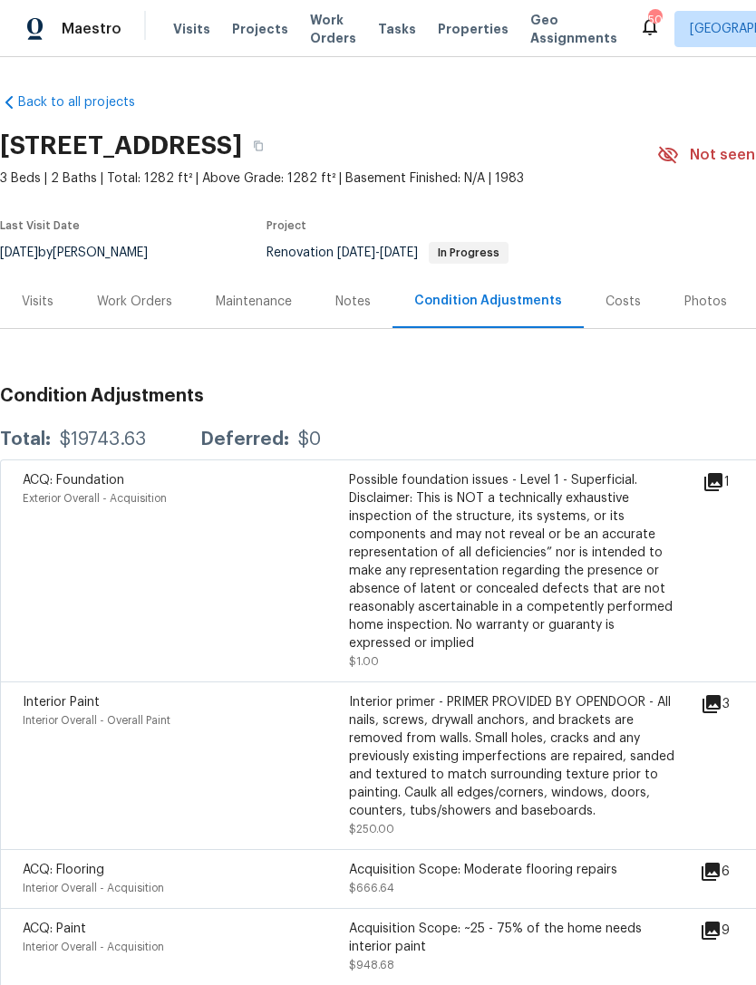
click at [472, 503] on div "Possible foundation issues - Level 1 - Superficial. Disclaimer: This is NOT a t…" at bounding box center [512, 561] width 326 height 181
click at [442, 529] on div "Possible foundation issues - Level 1 - Superficial. Disclaimer: This is NOT a t…" at bounding box center [512, 561] width 326 height 181
click at [365, 305] on div "Notes" at bounding box center [352, 302] width 35 height 18
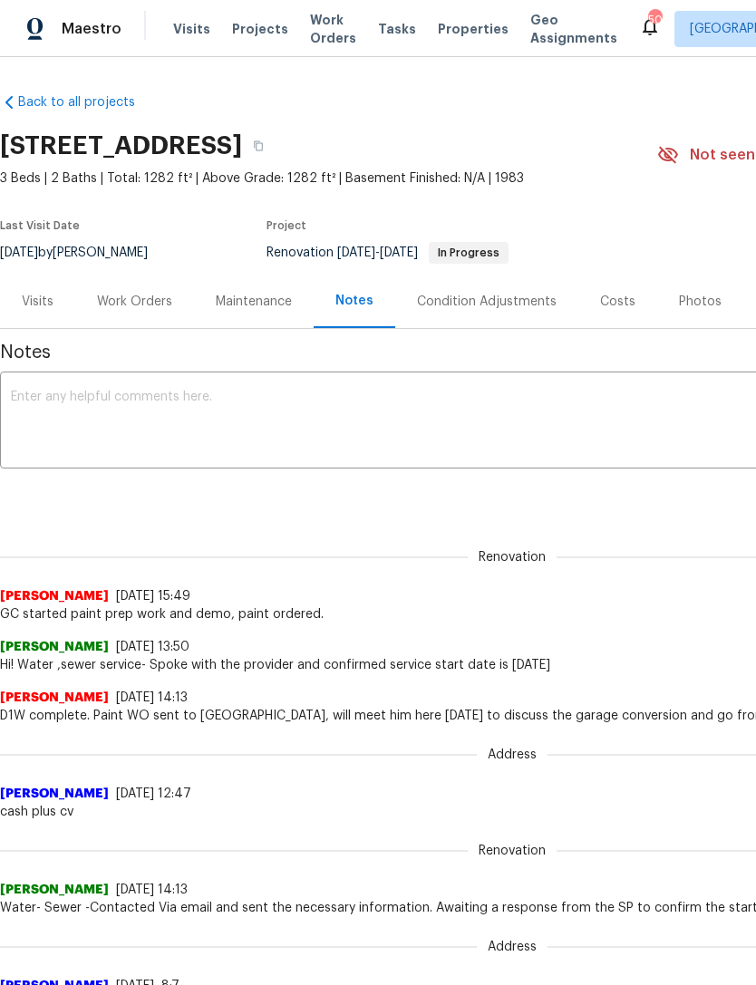
click at [315, 24] on span "Work Orders" at bounding box center [333, 29] width 46 height 36
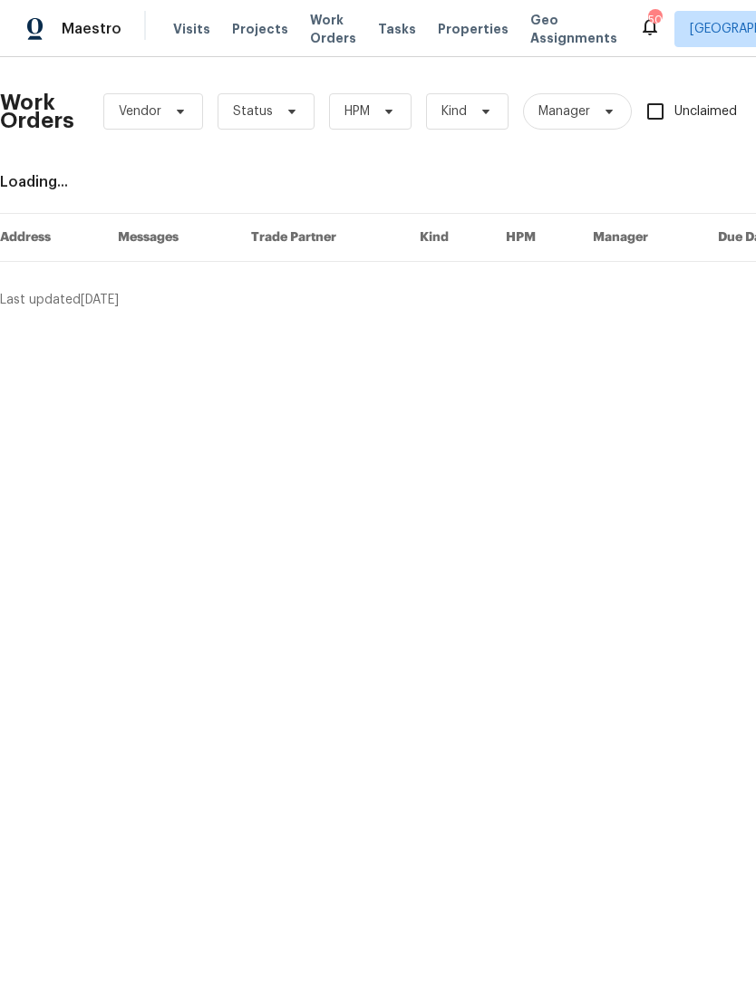
click at [201, 26] on span "Visits" at bounding box center [191, 29] width 37 height 18
